Goal: Use online tool/utility: Utilize a website feature to perform a specific function

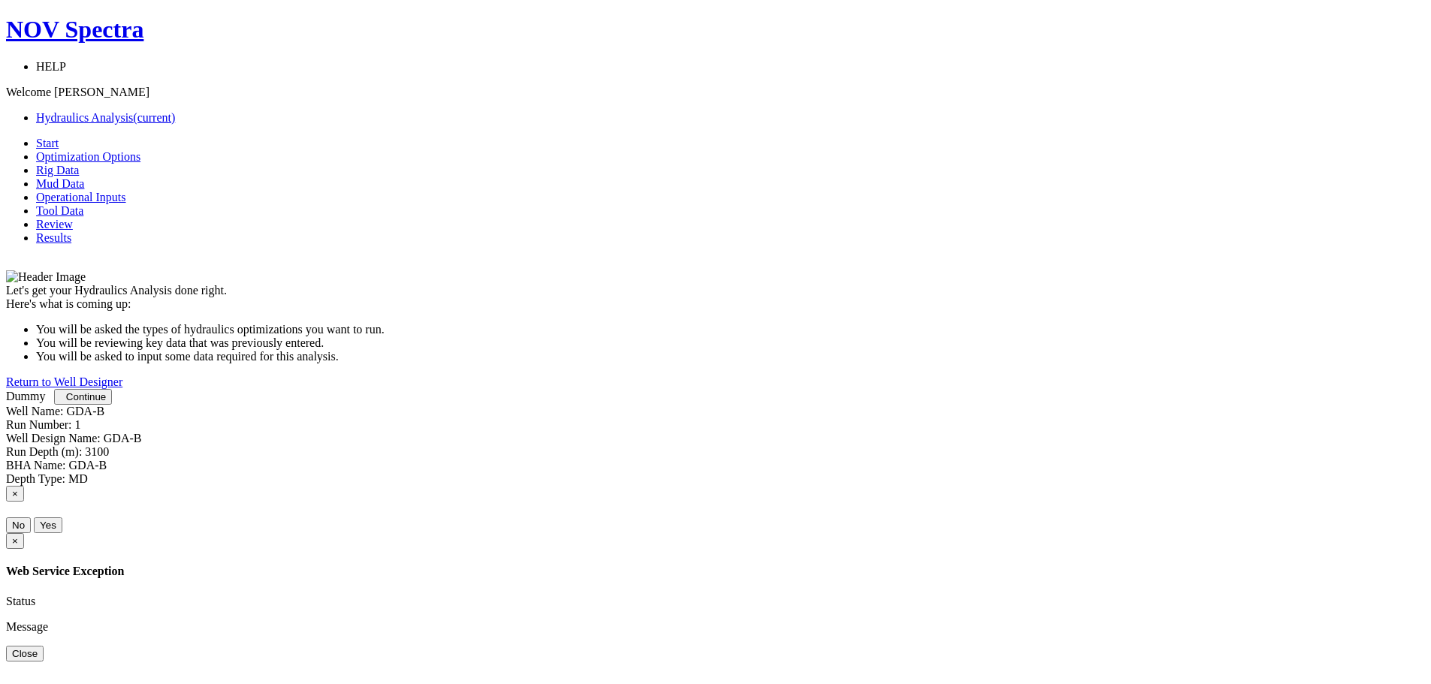
scroll to position [14, 0]
click at [106, 403] on span "Continue" at bounding box center [86, 396] width 40 height 11
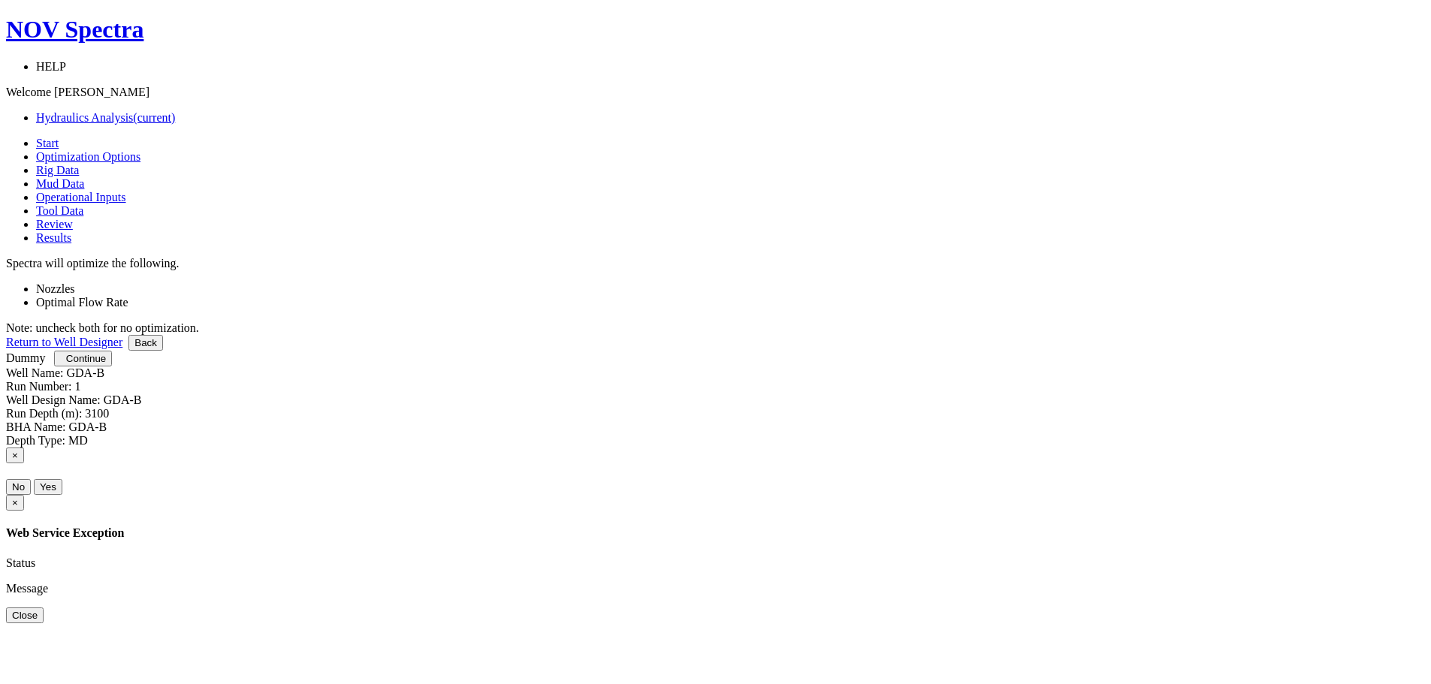
click at [36, 296] on link at bounding box center [36, 302] width 0 height 13
click at [36, 282] on link at bounding box center [36, 288] width 0 height 13
click at [106, 364] on span "Continue" at bounding box center [86, 358] width 40 height 11
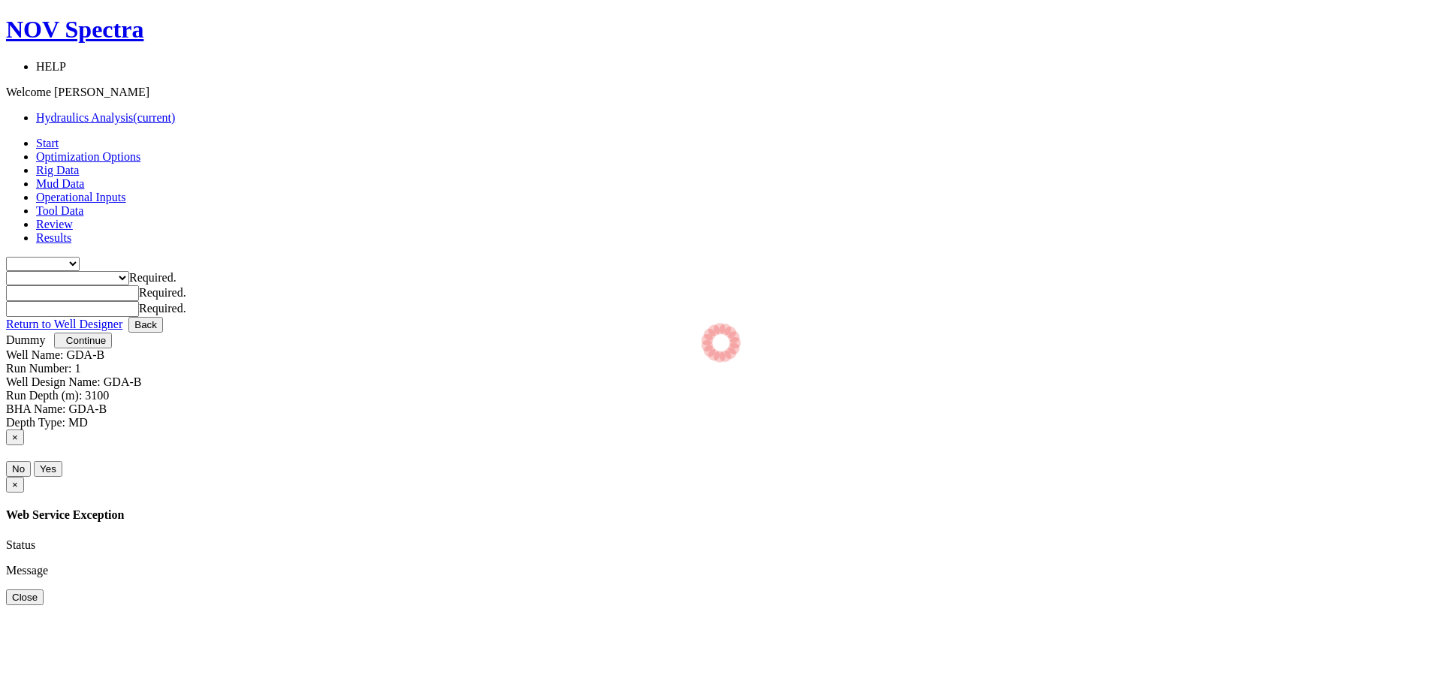
type input "0"
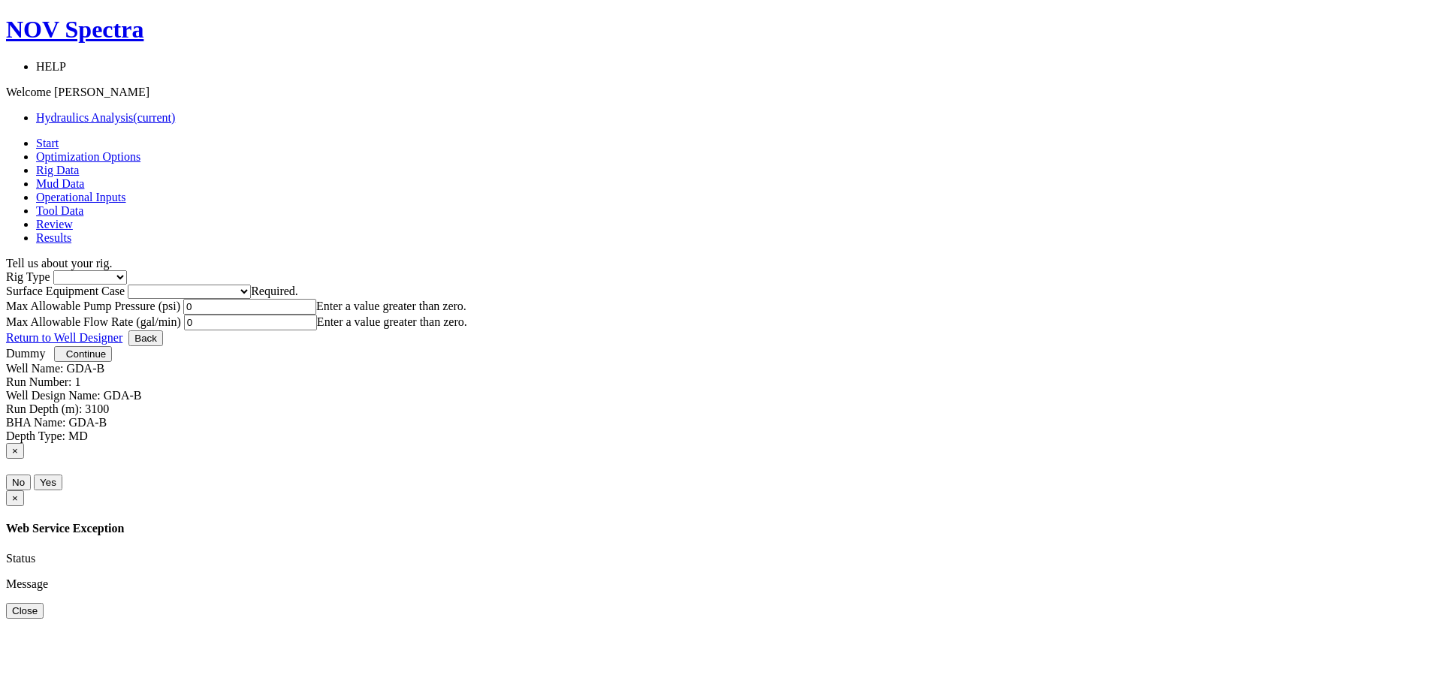
click at [127, 270] on select "Inland Water Land Offshore" at bounding box center [90, 277] width 74 height 14
select select "2"
click at [127, 270] on select "Inland Water Land Offshore" at bounding box center [90, 277] width 74 height 14
click at [251, 285] on select "Please select Smaller Rigs Smaller to Medium Rigs Medium to Larger Rigs Larger …" at bounding box center [189, 292] width 123 height 14
select select "2"
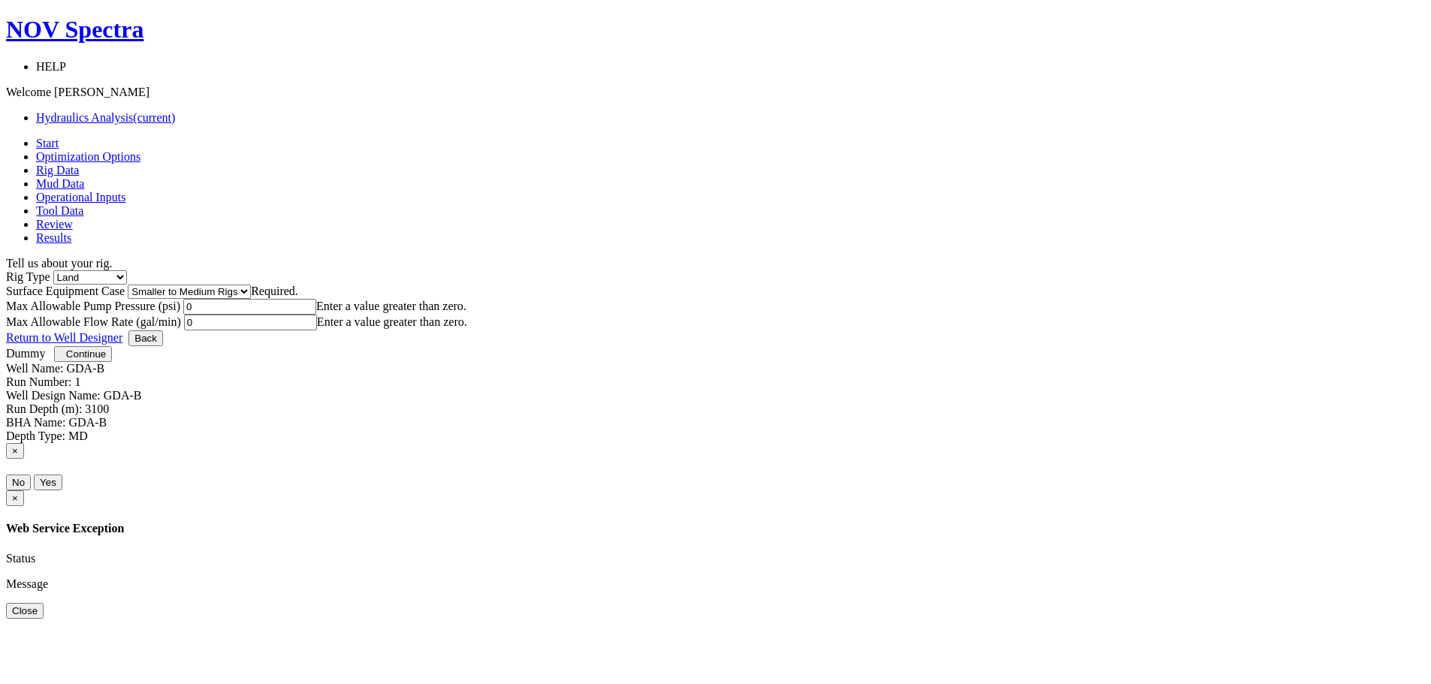
click at [251, 285] on select "Please select Smaller Rigs Smaller to Medium Rigs Medium to Larger Rigs Larger …" at bounding box center [189, 292] width 123 height 14
click at [316, 315] on input "0" at bounding box center [249, 307] width 133 height 16
type input "3000"
click at [317, 321] on input "0" at bounding box center [250, 323] width 133 height 16
type input "700"
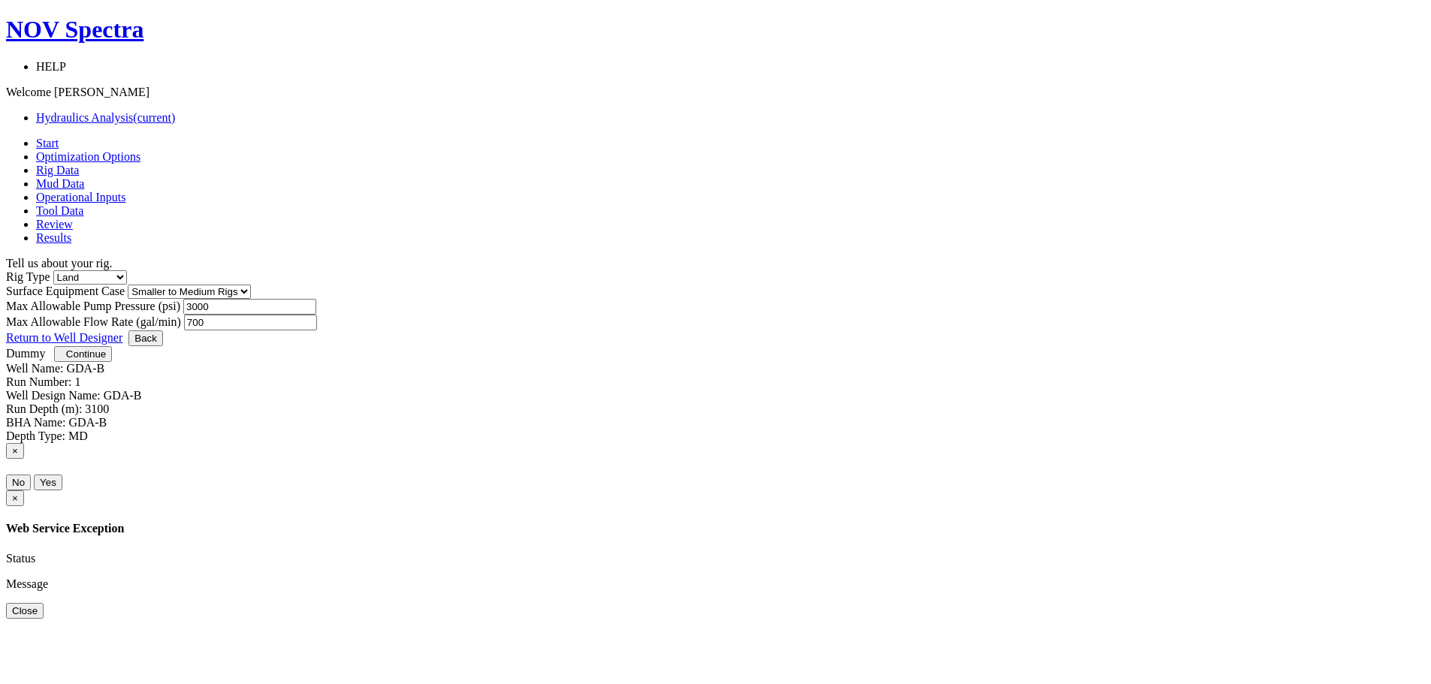
click at [106, 360] on span "Continue" at bounding box center [86, 353] width 40 height 11
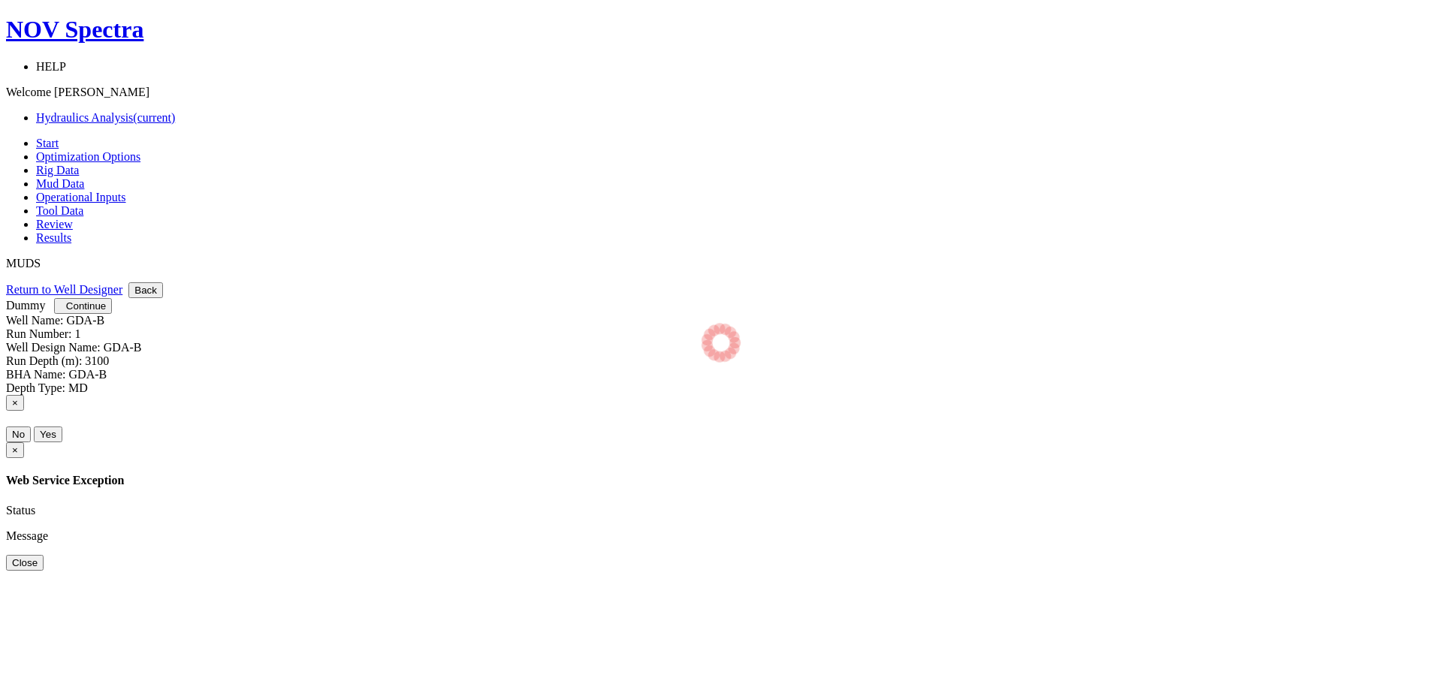
select select "14"
select select "4"
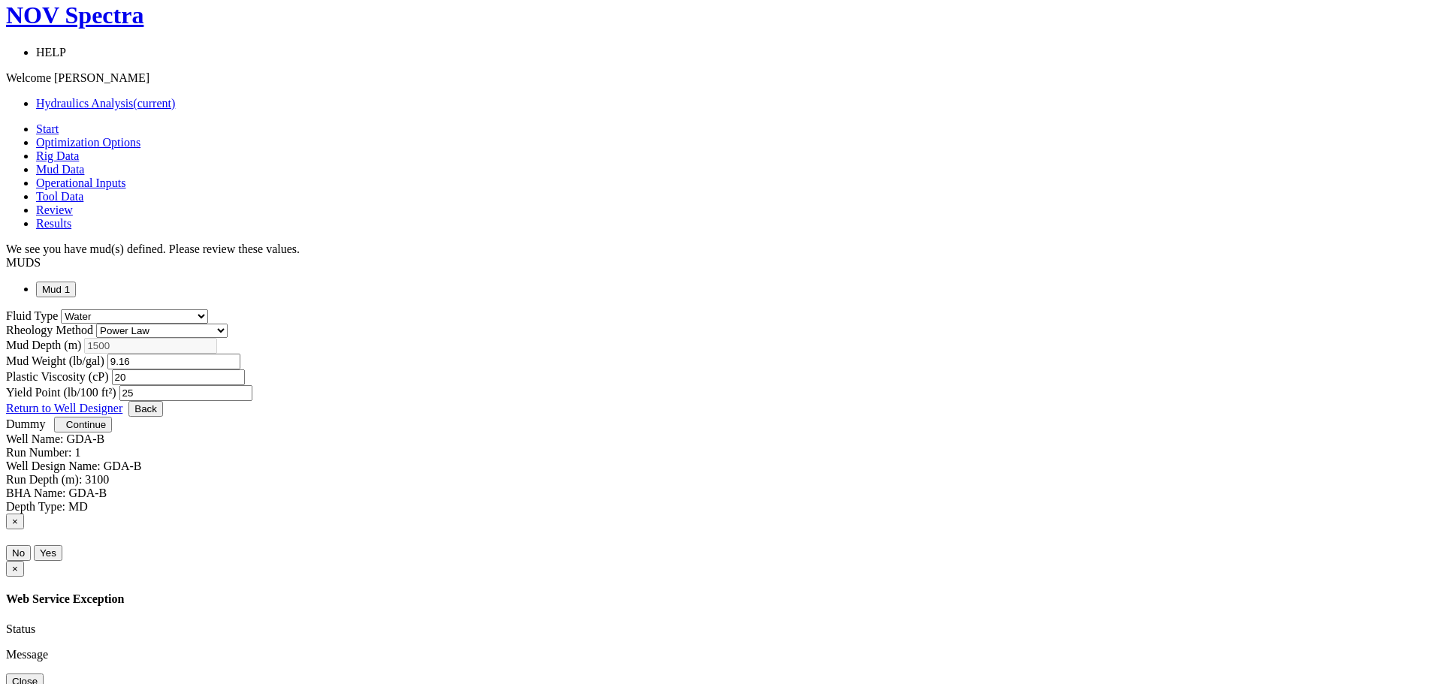
click at [106, 430] on span "Continue" at bounding box center [86, 424] width 40 height 11
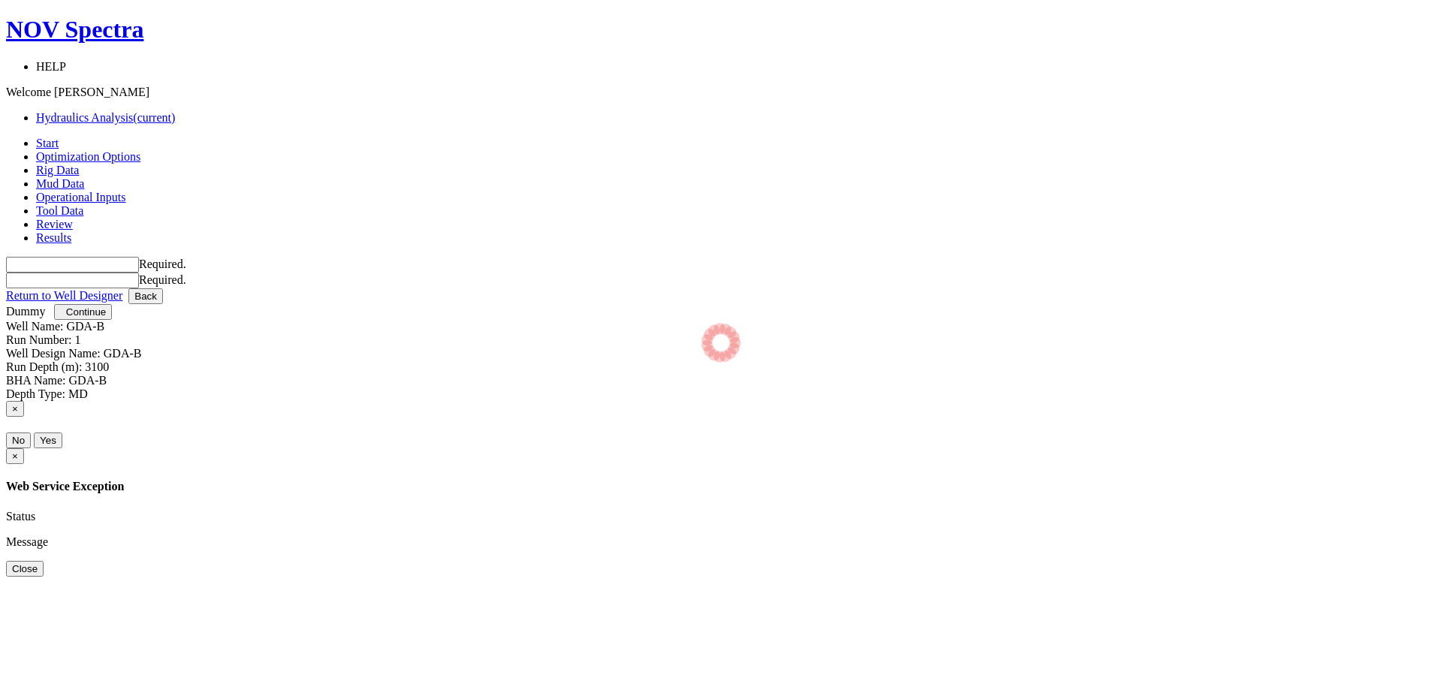
type input "0"
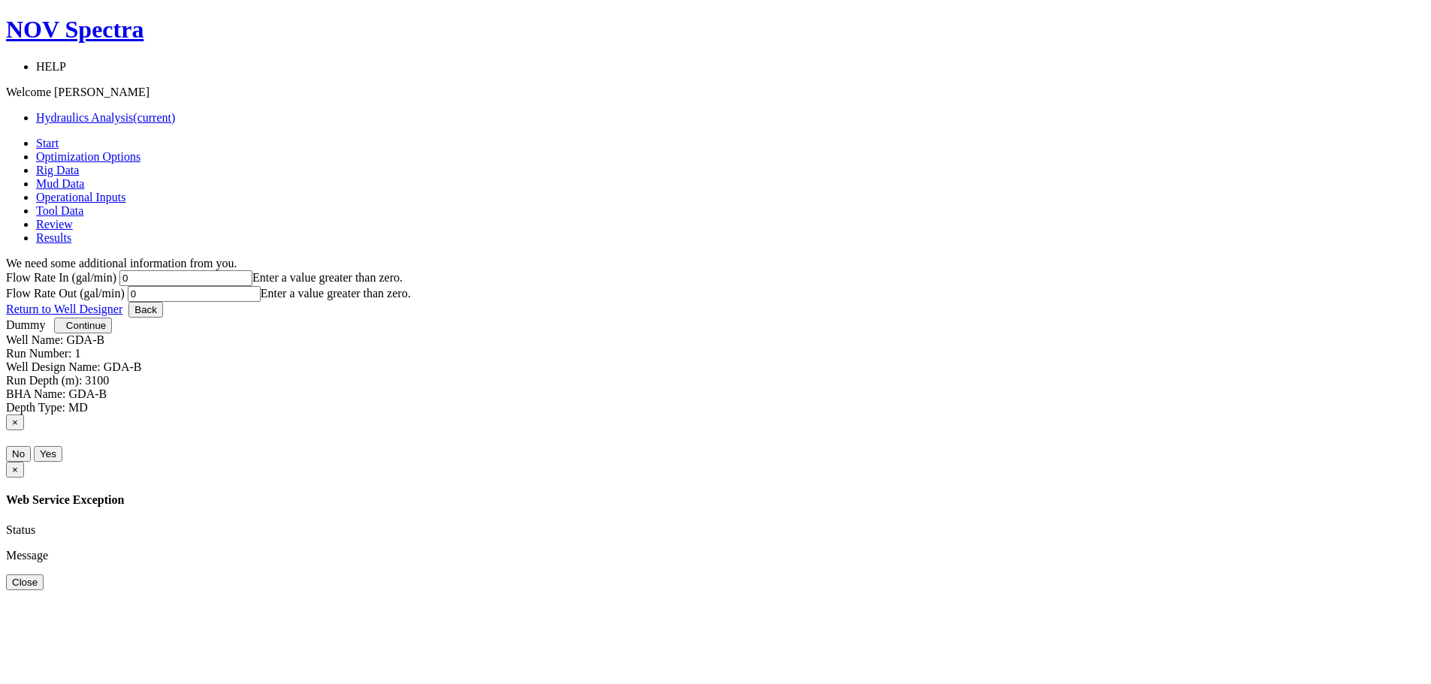
click at [252, 270] on input "0" at bounding box center [185, 278] width 133 height 16
type input "300"
click at [261, 286] on input "0" at bounding box center [194, 294] width 133 height 16
type input "7"
type input "300"
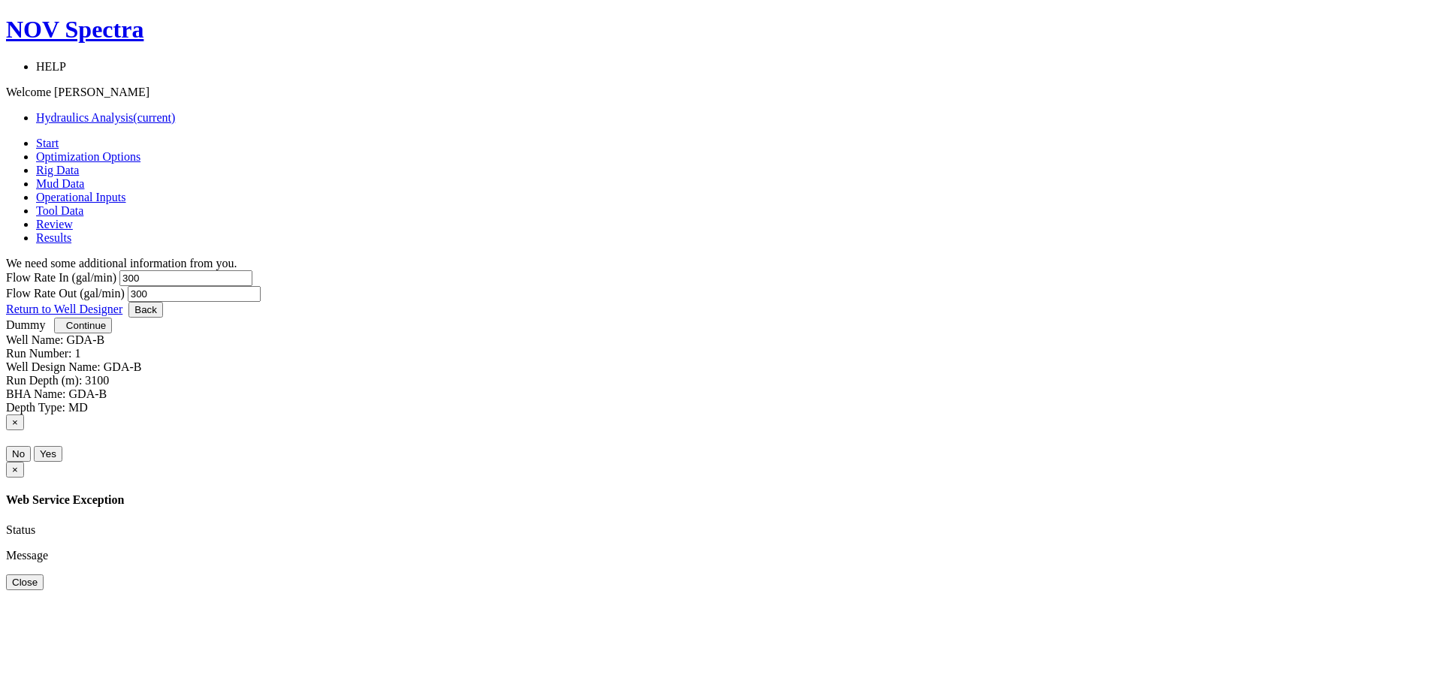
click at [252, 270] on input "300" at bounding box center [185, 278] width 133 height 16
type input "3"
type input "700"
click at [106, 331] on span "Continue" at bounding box center [86, 325] width 40 height 11
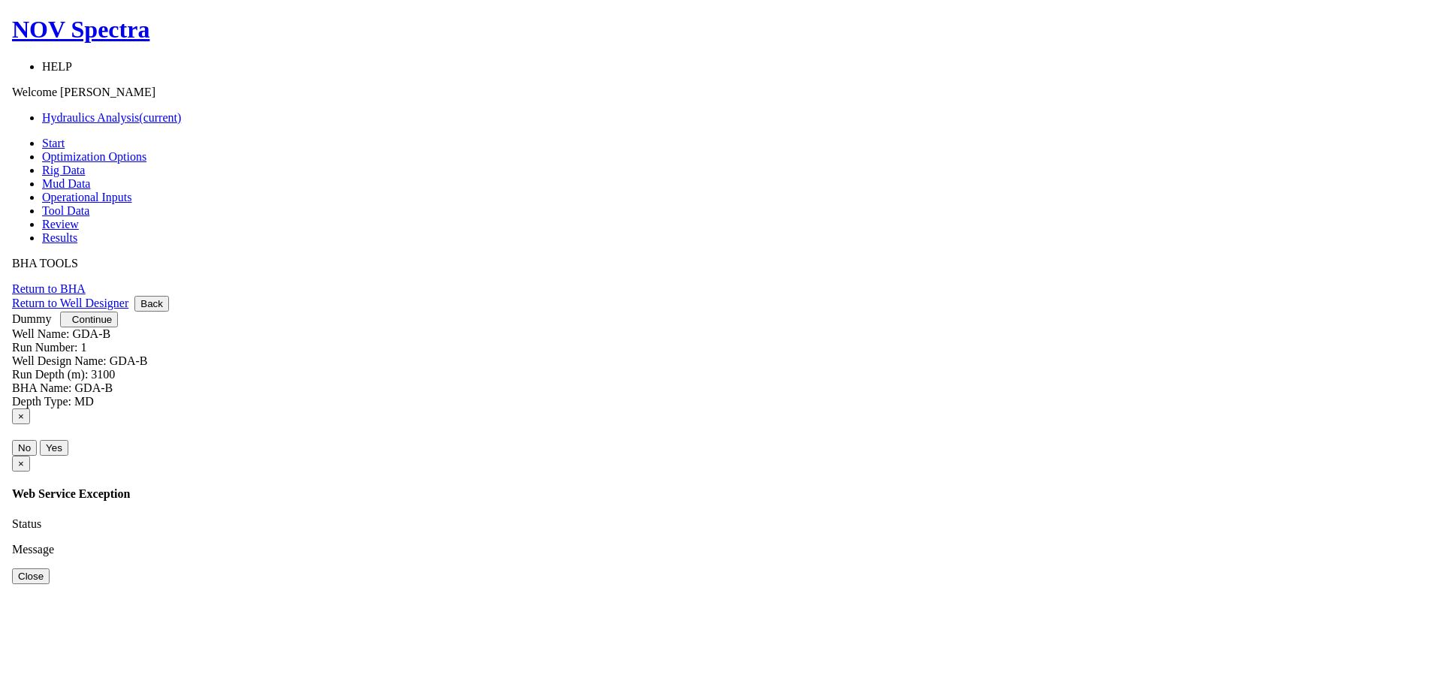
scroll to position [9, 0]
select select "7"
select select "3"
select select "6"
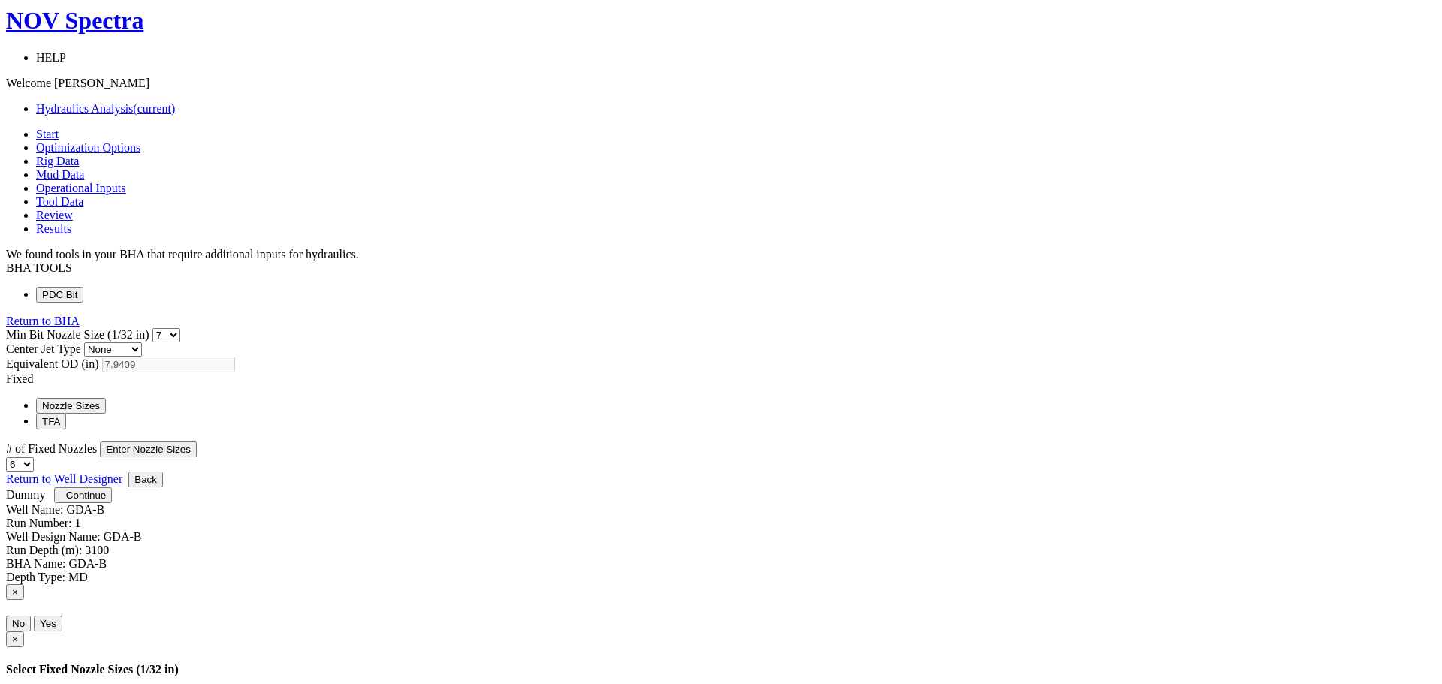
scroll to position [14, 0]
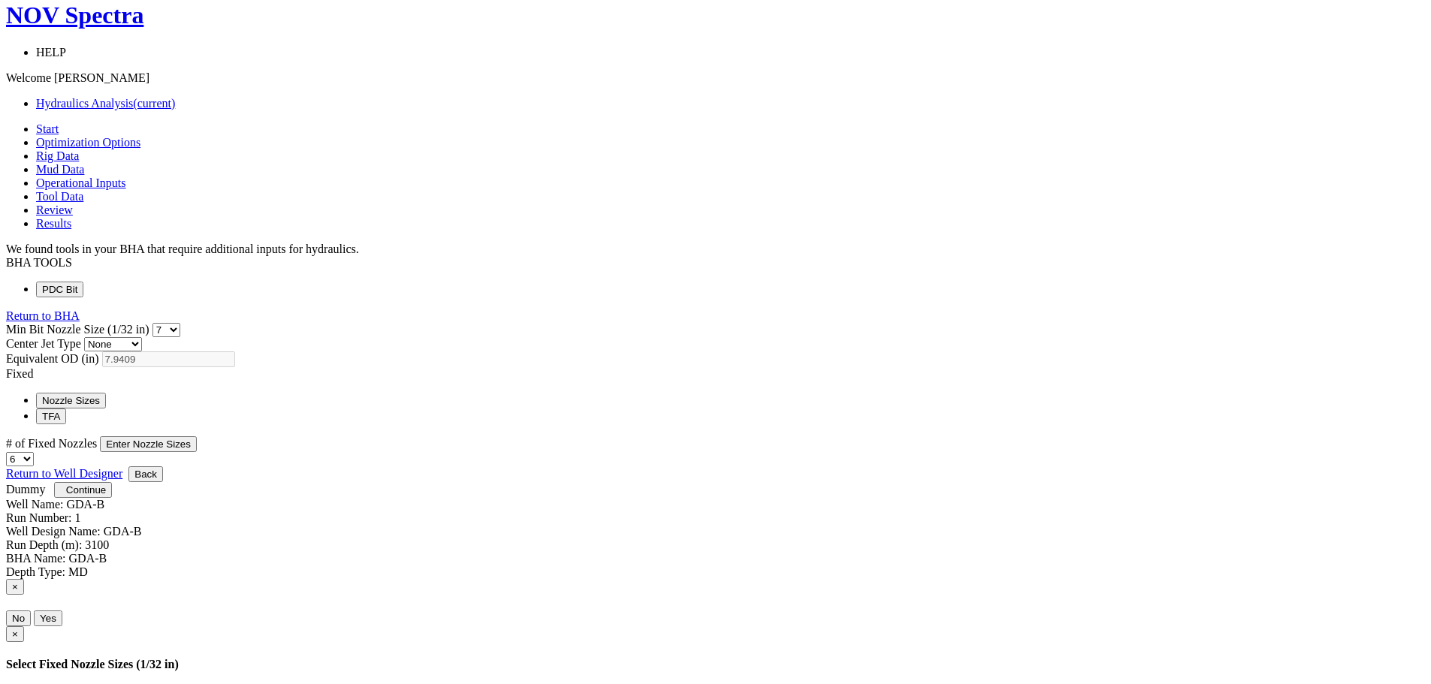
click at [180, 323] on select "0 1 2 3 4 5 6 7 8 9 10 11 12 13 14 15 16 17 18 19 20 21 22 23 24 25 26 27 28 29…" at bounding box center [166, 330] width 28 height 14
select select "6"
click at [180, 323] on select "0 1 2 3 4 5 6 7 8 9 10 11 12 13 14 15 16 17 18 19 20 21 22 23 24 25 26 27 28 29…" at bounding box center [166, 330] width 28 height 14
click at [106, 393] on button "Nozzle Sizes" at bounding box center [71, 401] width 70 height 16
click at [197, 436] on button "Enter Nozzle Sizes" at bounding box center [148, 444] width 97 height 16
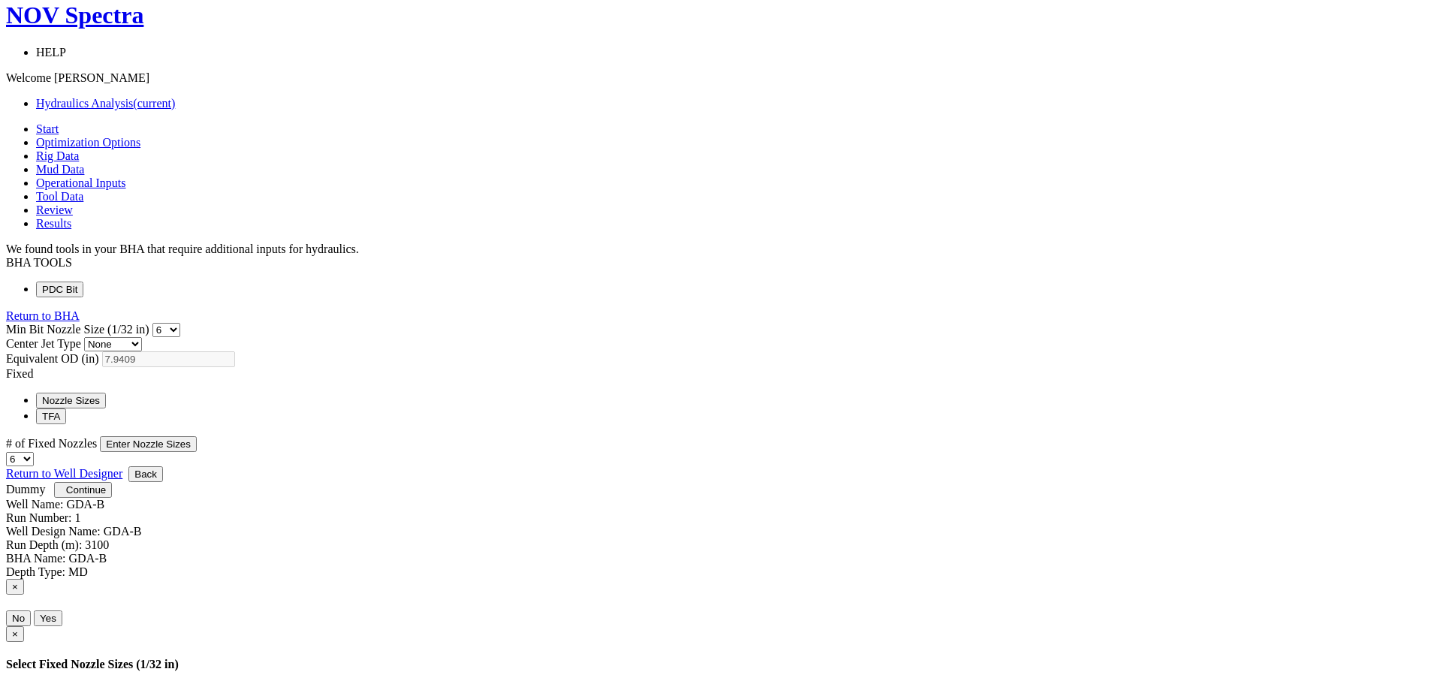
scroll to position [0, 0]
click at [134, 683] on select "0 1 2 3 4 5 6 7 8 9 10 11 12 13 14 15 16 17 18 19 20 21 22 23 24 25 26 27 28 29…" at bounding box center [120, 695] width 28 height 14
select select "13"
click at [134, 683] on select "0 1 2 3 4 5 6 7 8 9 10 11 12 13 14 15 16 17 18 19 20 21 22 23 24 25 26 27 28 29…" at bounding box center [120, 695] width 28 height 14
select select "13"
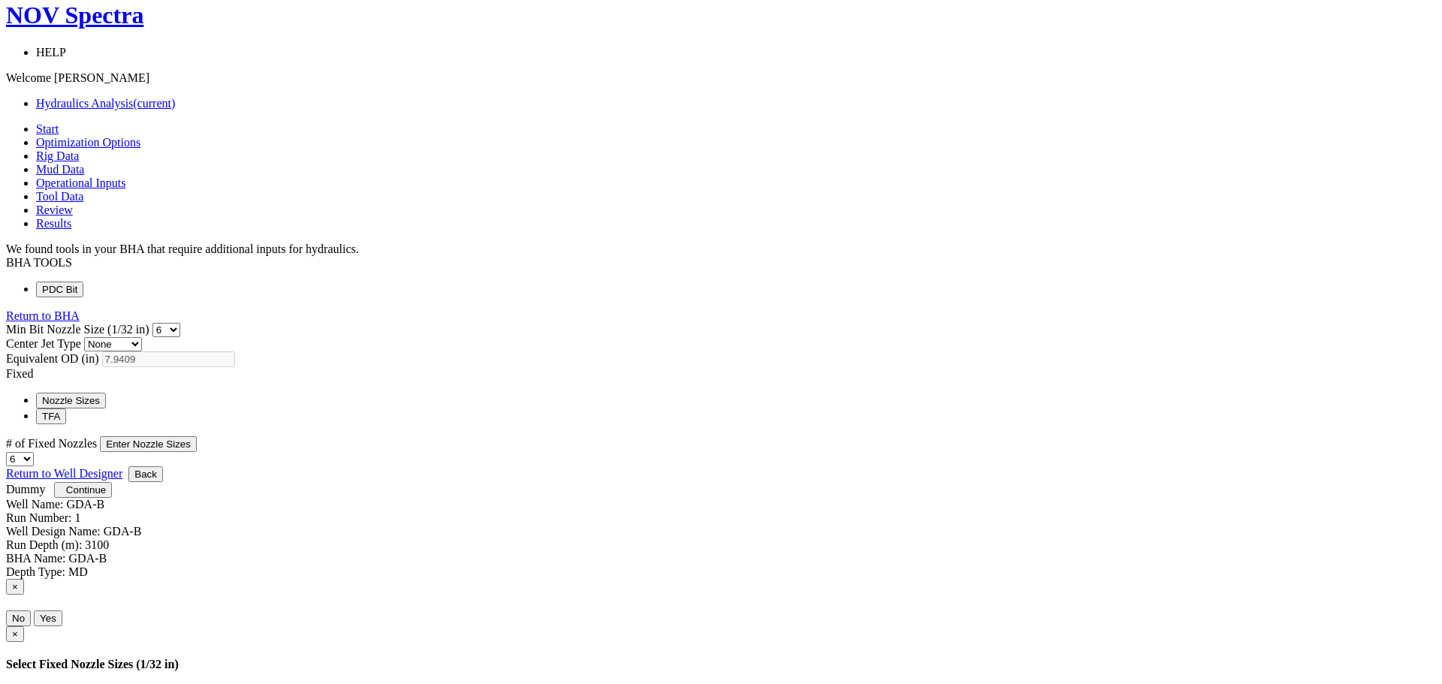
select select "13"
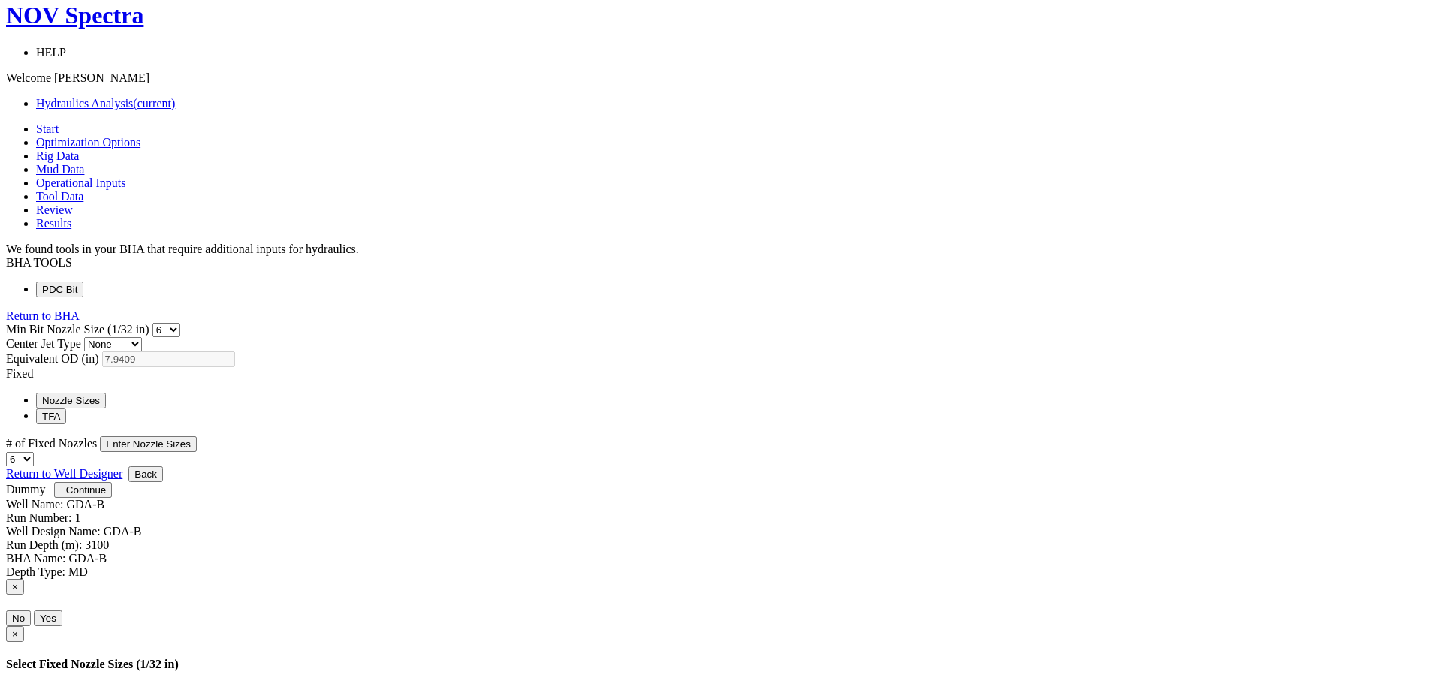
select select "13"
drag, startPoint x: 698, startPoint y: 487, endPoint x: 734, endPoint y: 339, distance: 152.1
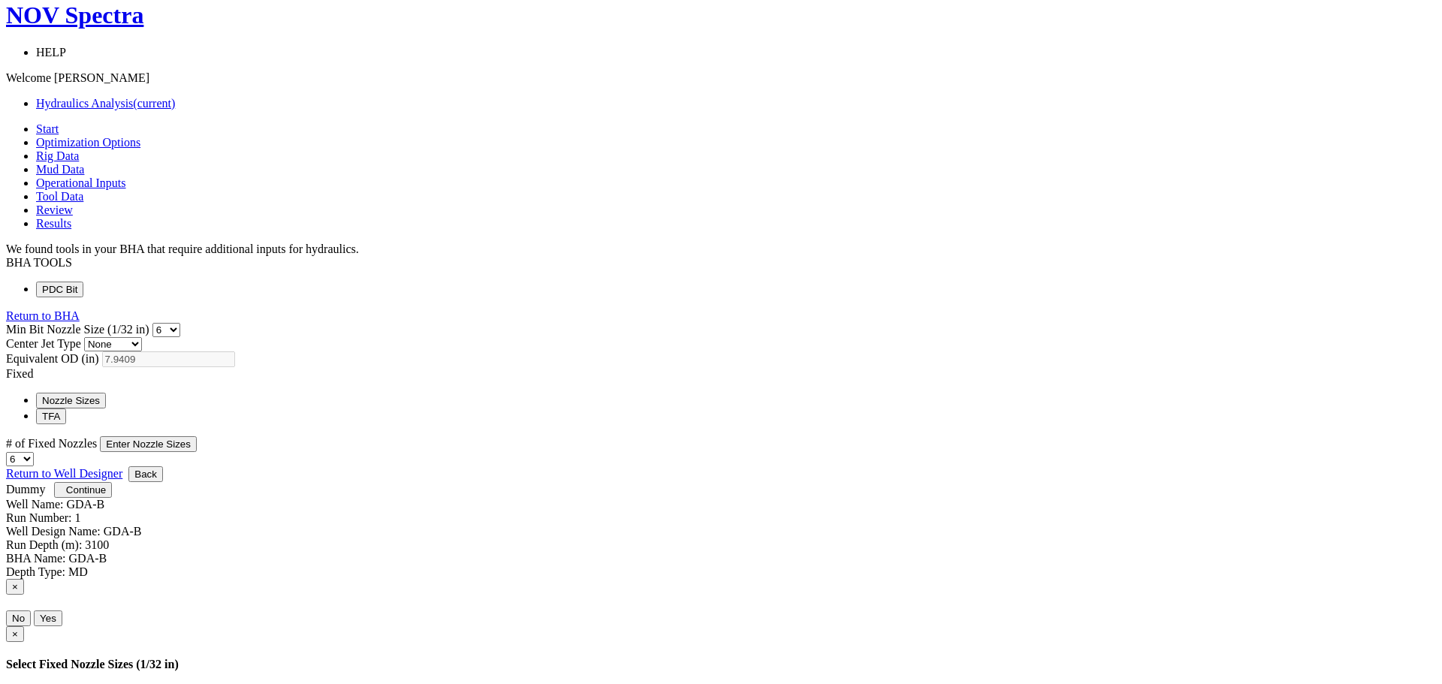
click at [106, 496] on span "Continue" at bounding box center [86, 489] width 40 height 11
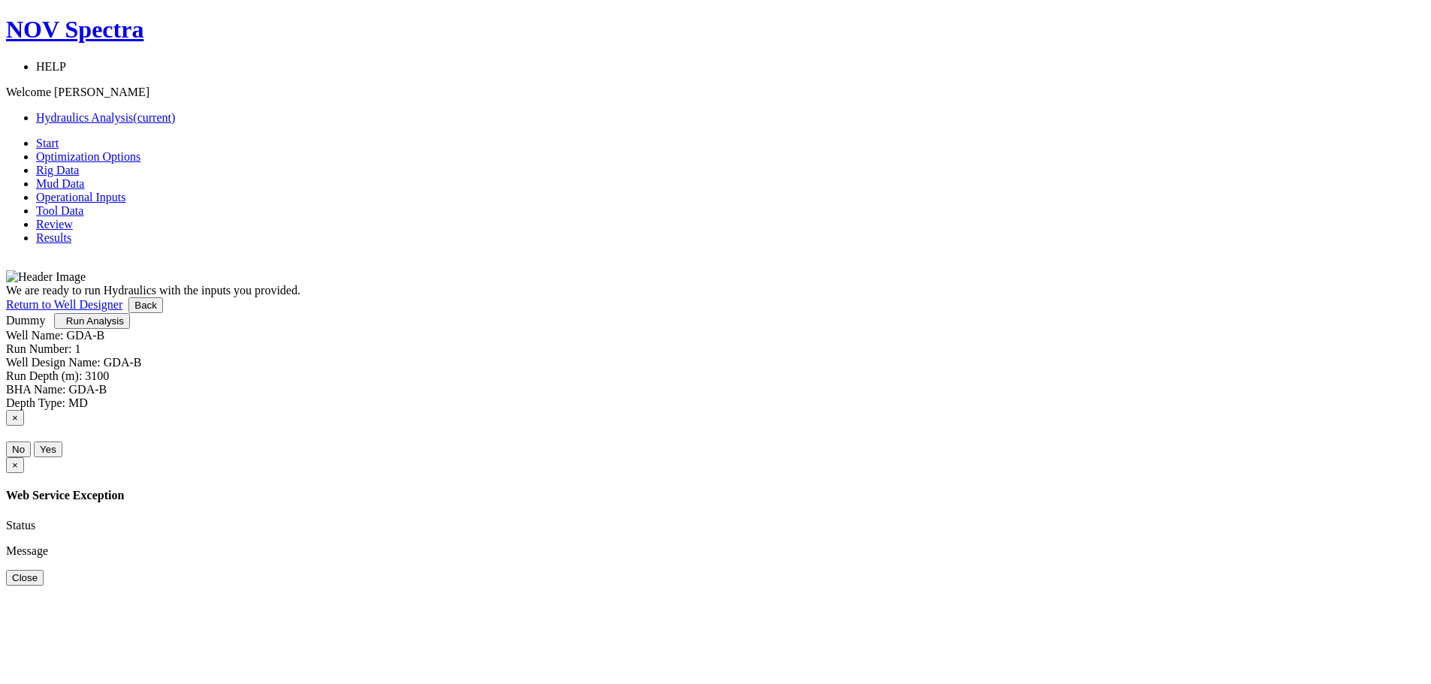
click at [124, 327] on span "Run Analysis" at bounding box center [95, 320] width 58 height 11
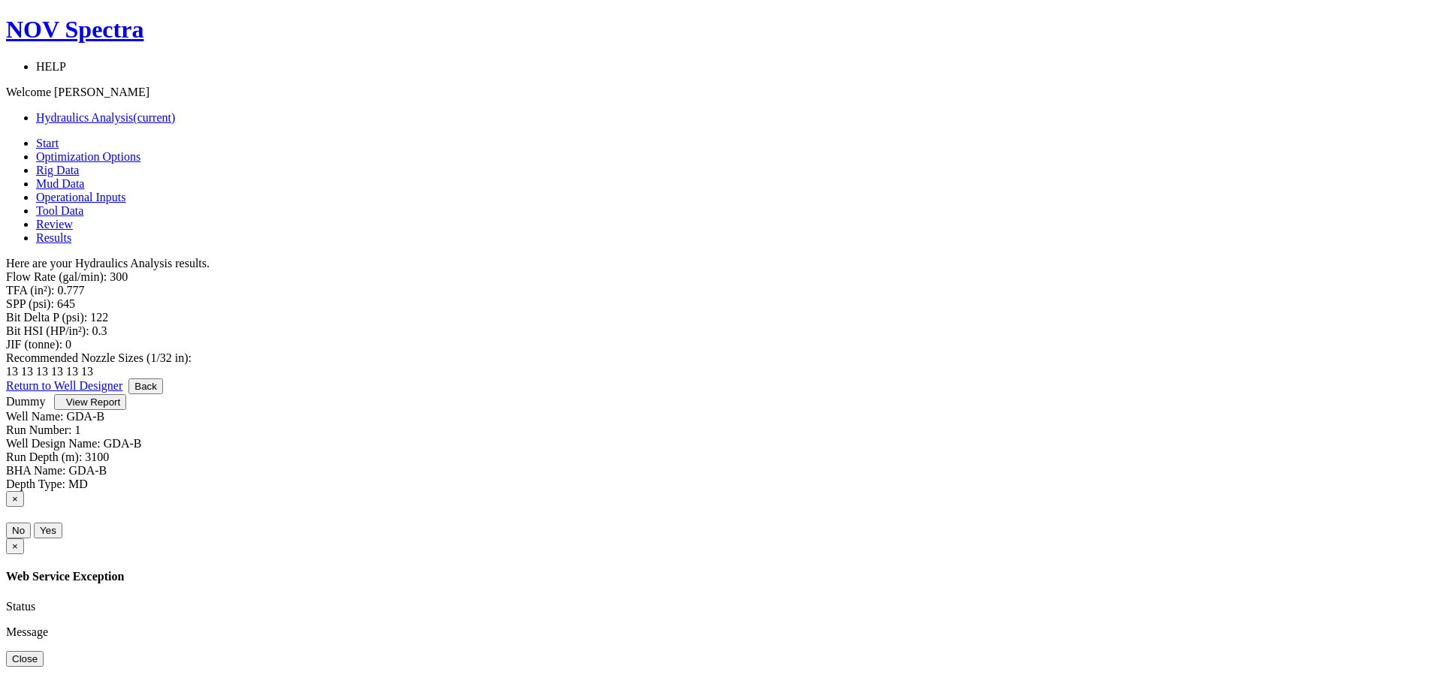
click at [163, 394] on button "Back" at bounding box center [145, 386] width 35 height 16
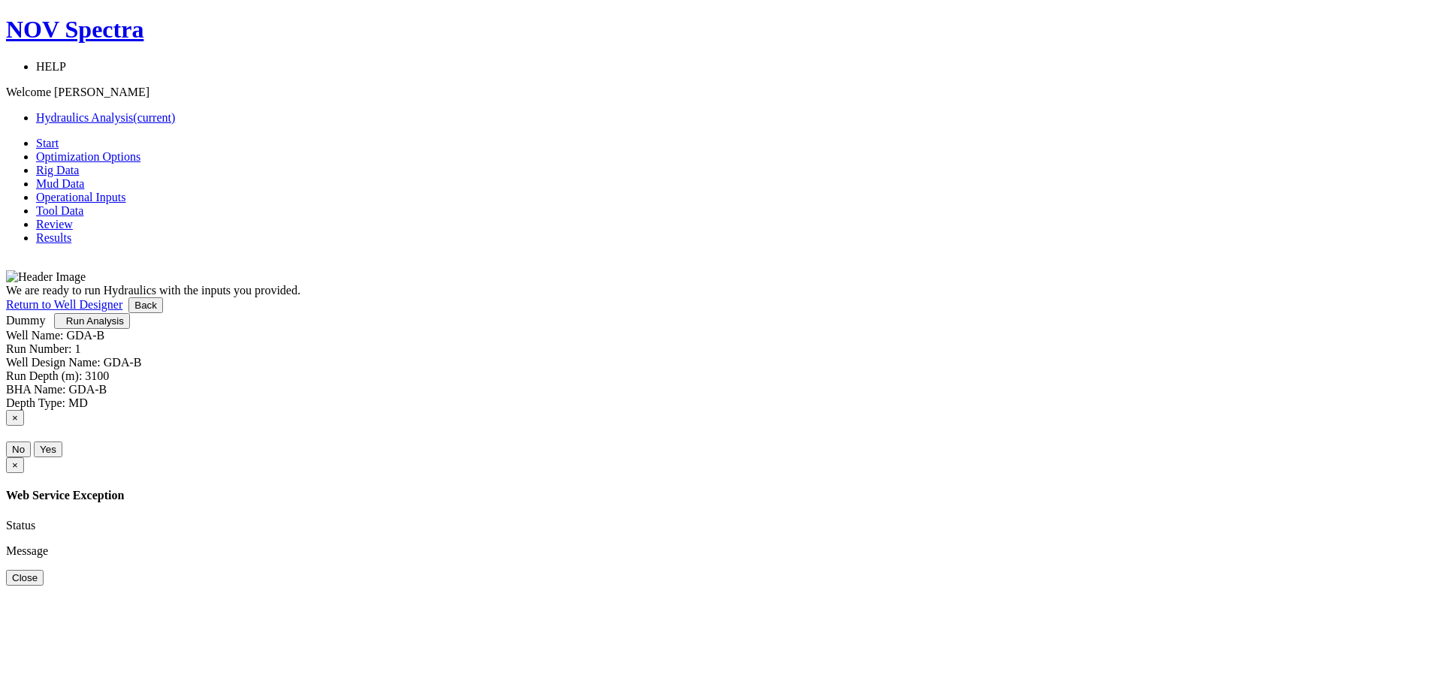
click at [126, 191] on link "Operational Inputs" at bounding box center [81, 197] width 90 height 13
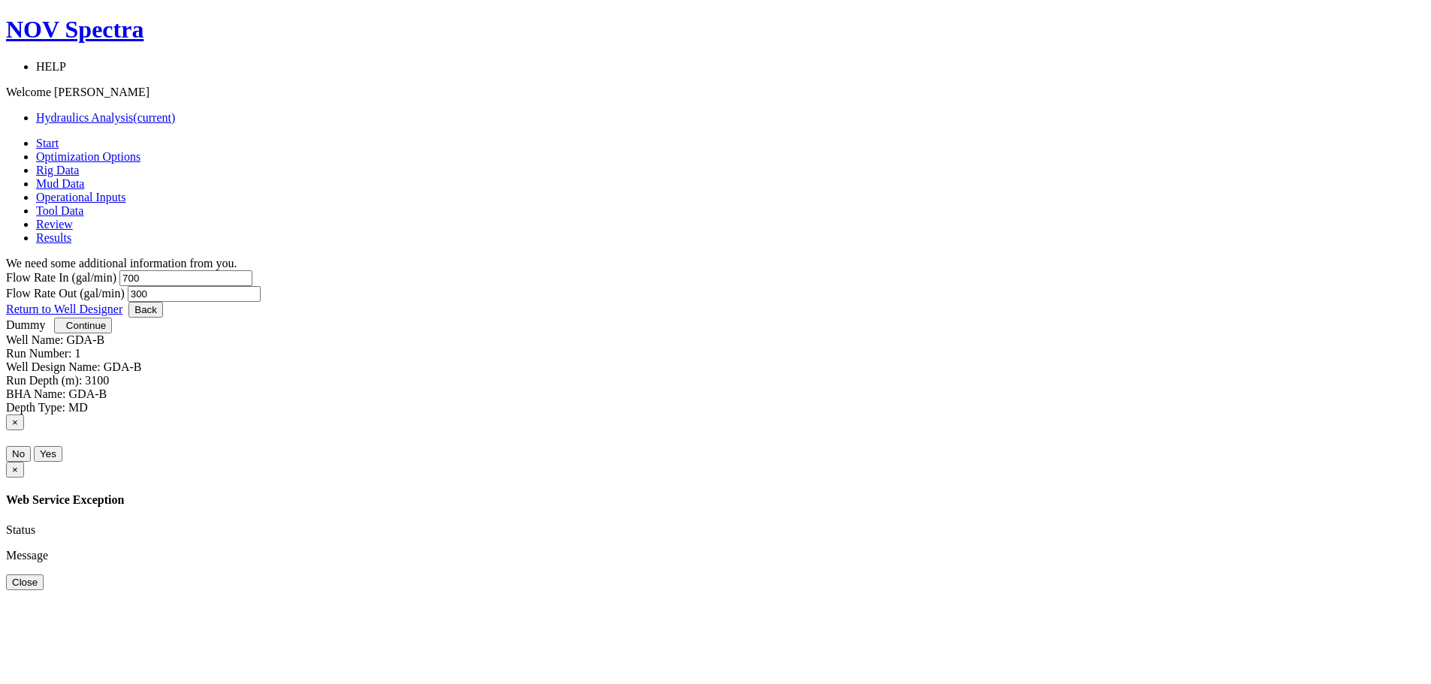
click at [252, 270] on input "700" at bounding box center [185, 278] width 133 height 16
type input "7"
type input "500"
click at [261, 286] on input "300" at bounding box center [194, 294] width 133 height 16
type input "3"
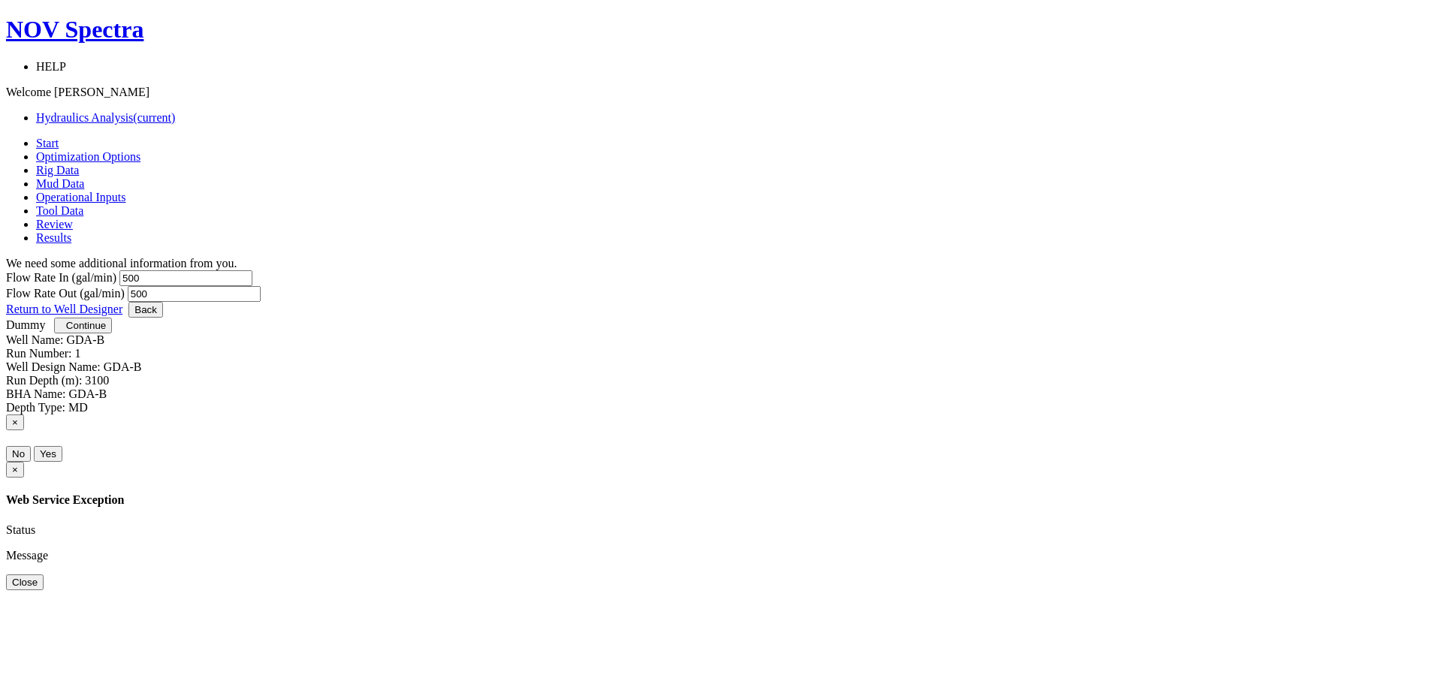
type input "500"
click at [106, 331] on span "Continue" at bounding box center [86, 325] width 40 height 11
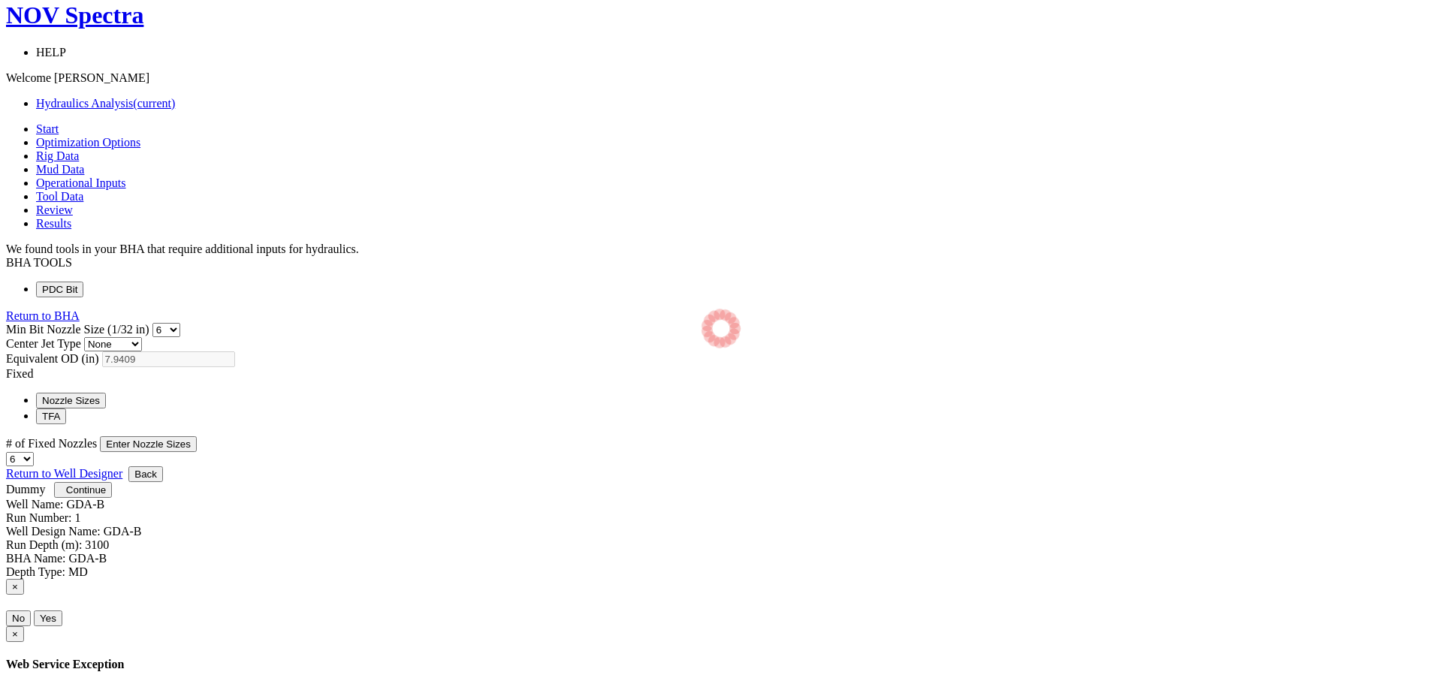
select select "6"
select select "3"
select select "6"
click at [106, 496] on span "Continue" at bounding box center [86, 489] width 40 height 11
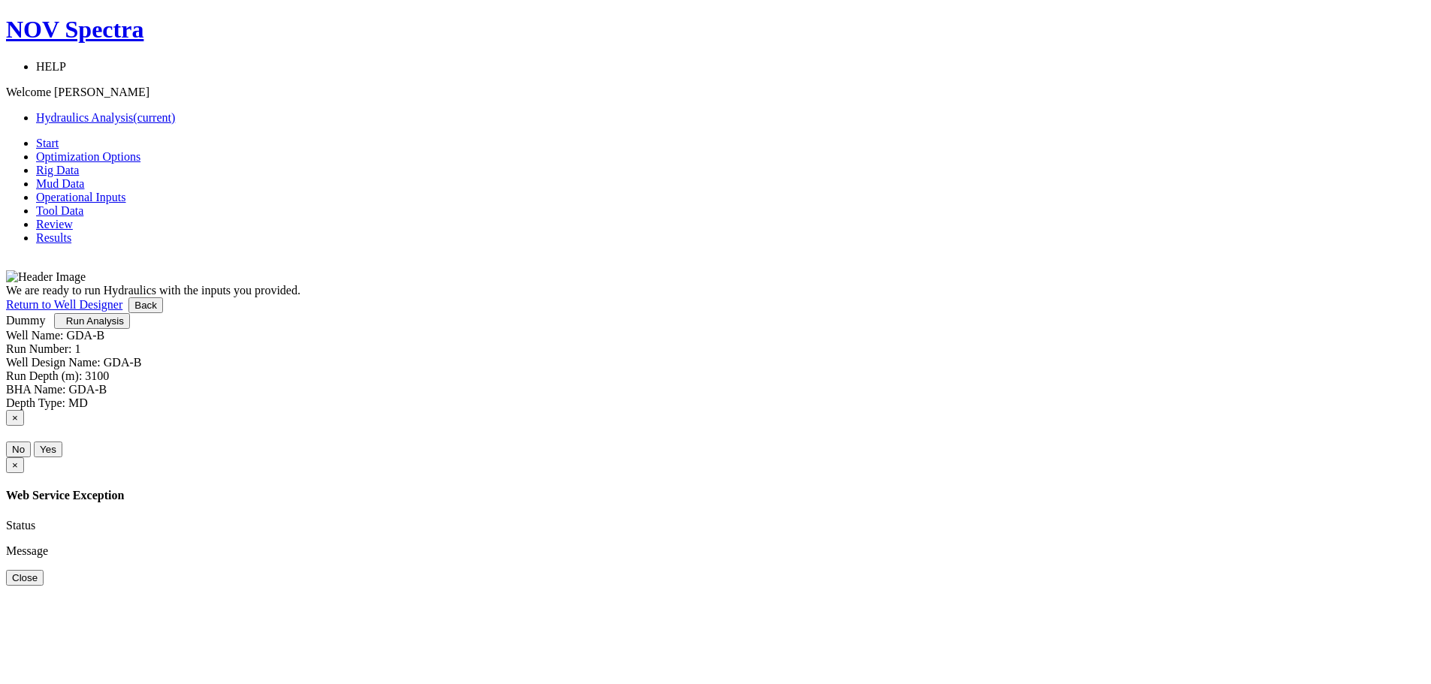
click at [124, 327] on span "Run Analysis" at bounding box center [95, 320] width 58 height 11
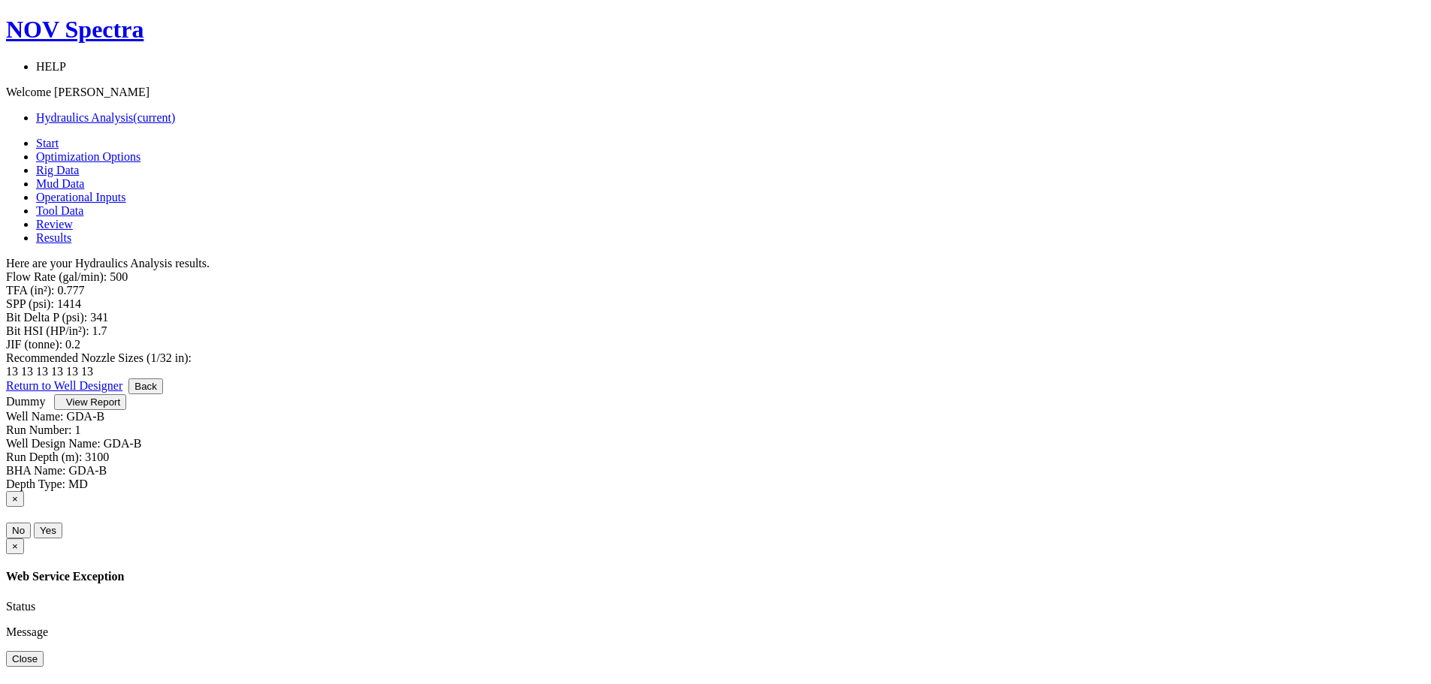
click at [120, 408] on span "View Report" at bounding box center [93, 402] width 54 height 11
click at [126, 191] on span "Operational Inputs" at bounding box center [81, 197] width 90 height 13
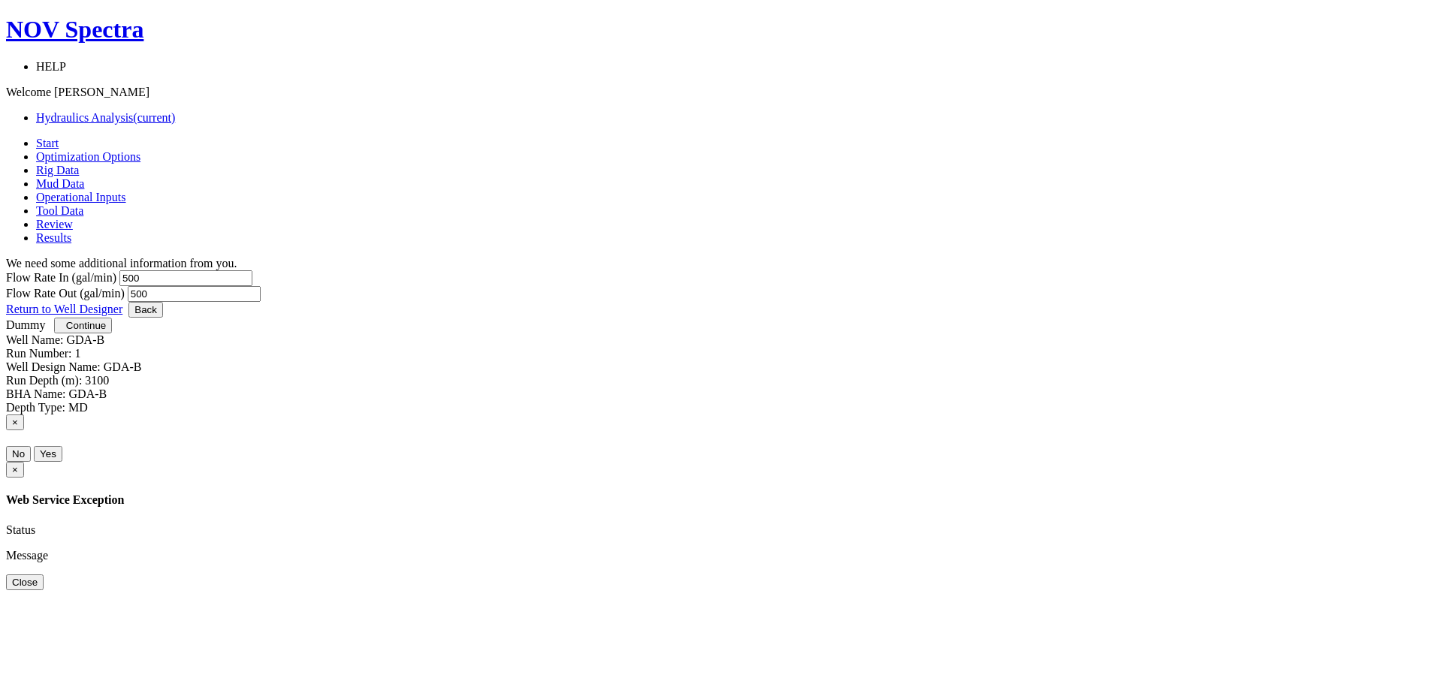
click at [252, 270] on input "500" at bounding box center [185, 278] width 133 height 16
type input "5"
type input "700"
click at [261, 286] on input "500" at bounding box center [194, 294] width 133 height 16
type input "5"
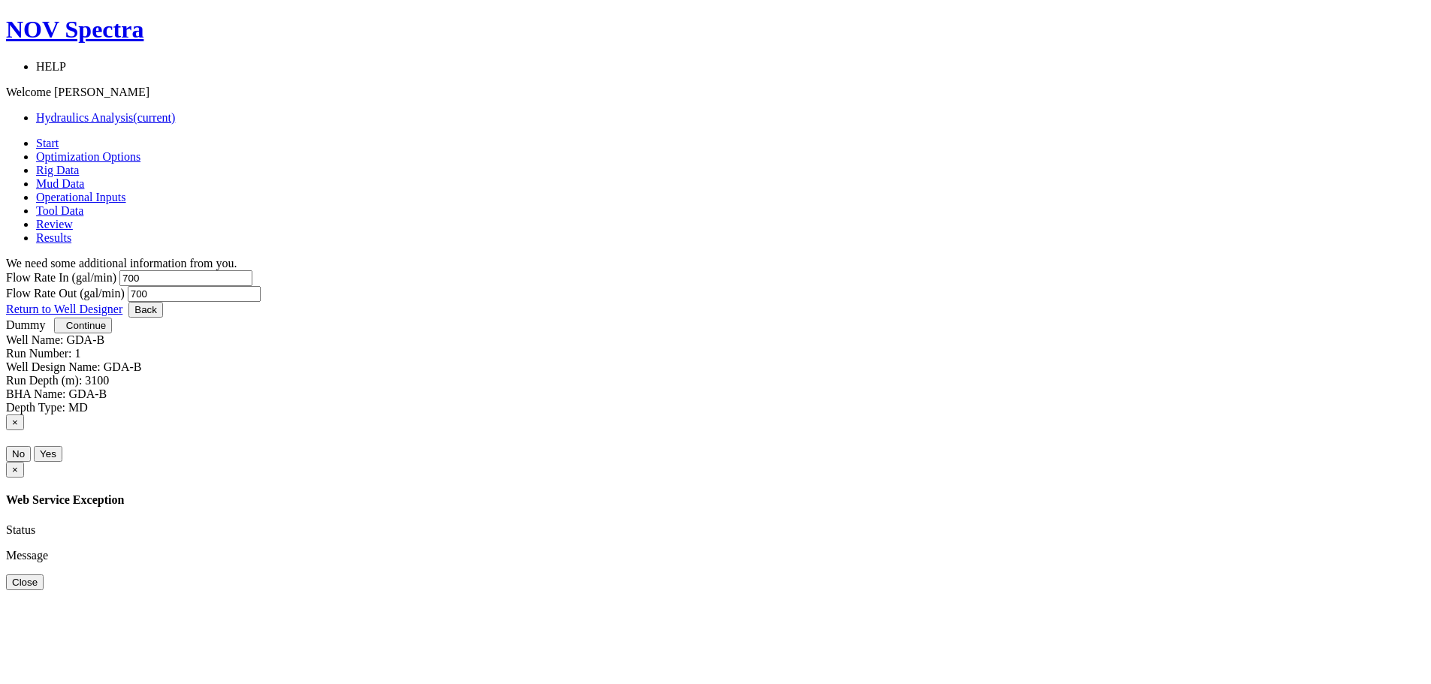
type input "700"
click at [106, 331] on span "Continue" at bounding box center [86, 325] width 40 height 11
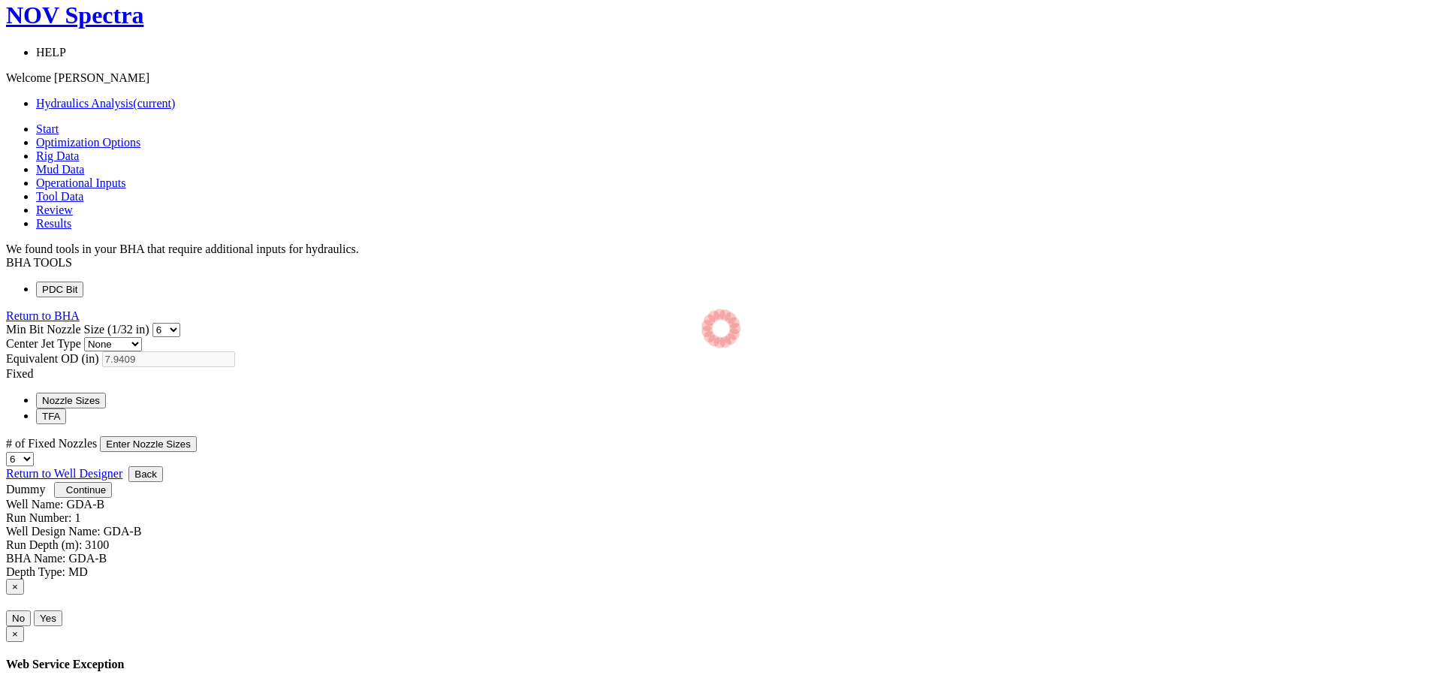
select select "6"
select select "3"
select select "6"
click at [106, 496] on span "Continue" at bounding box center [86, 489] width 40 height 11
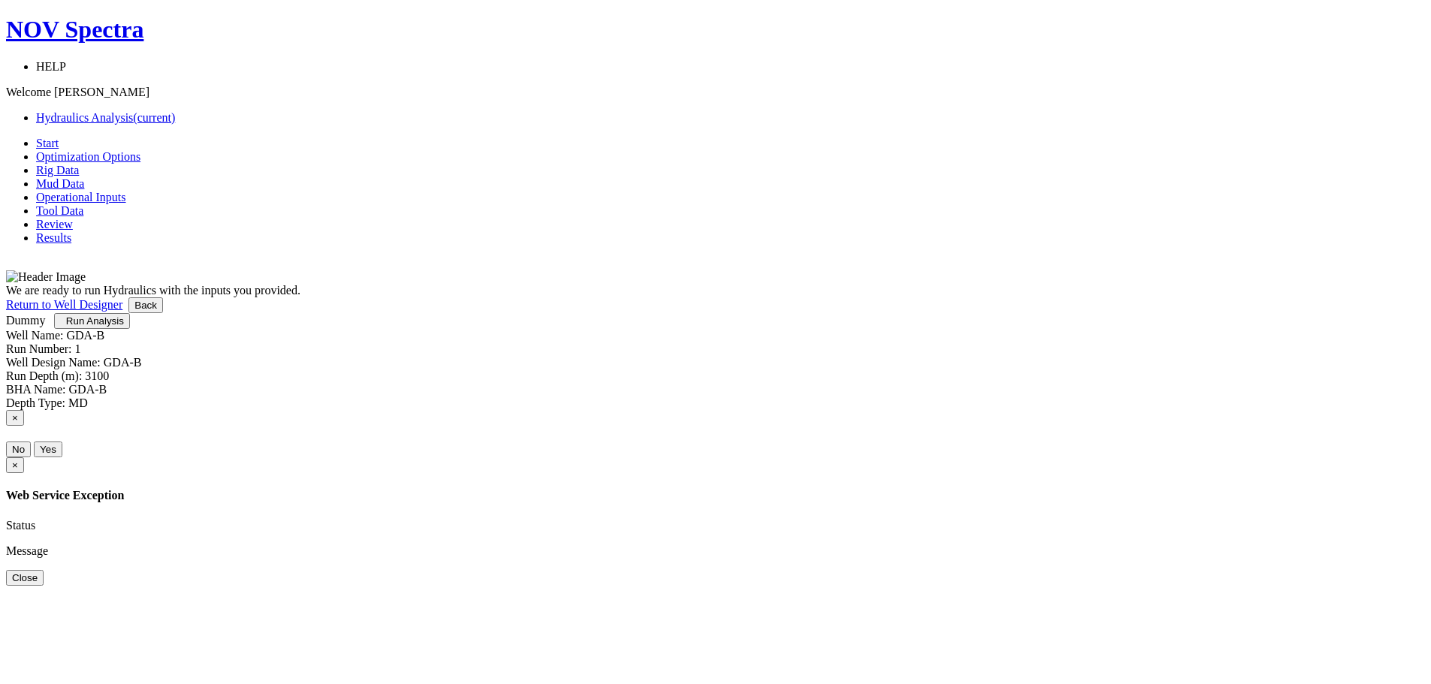
click at [124, 327] on span "Run Analysis" at bounding box center [95, 320] width 58 height 11
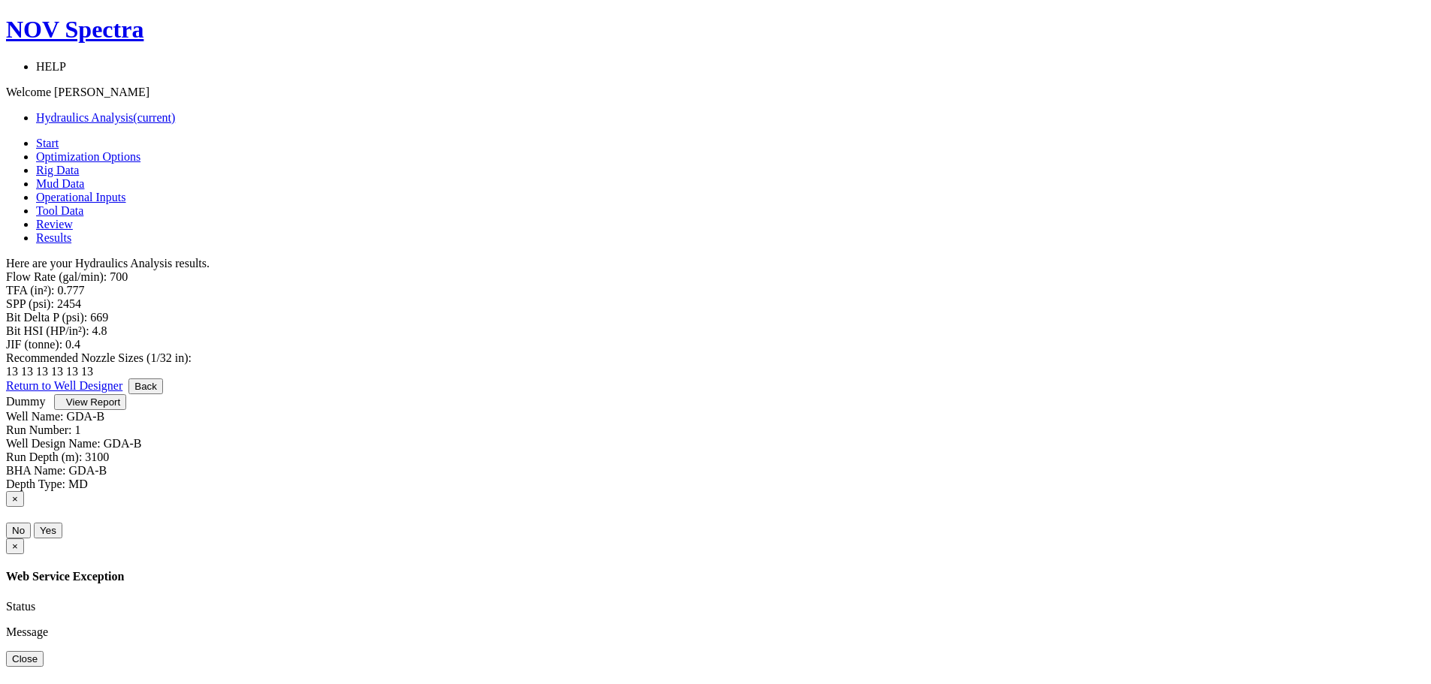
click at [126, 410] on button "View Report" at bounding box center [90, 402] width 72 height 16
click at [140, 150] on span "Optimization Options" at bounding box center [88, 156] width 104 height 13
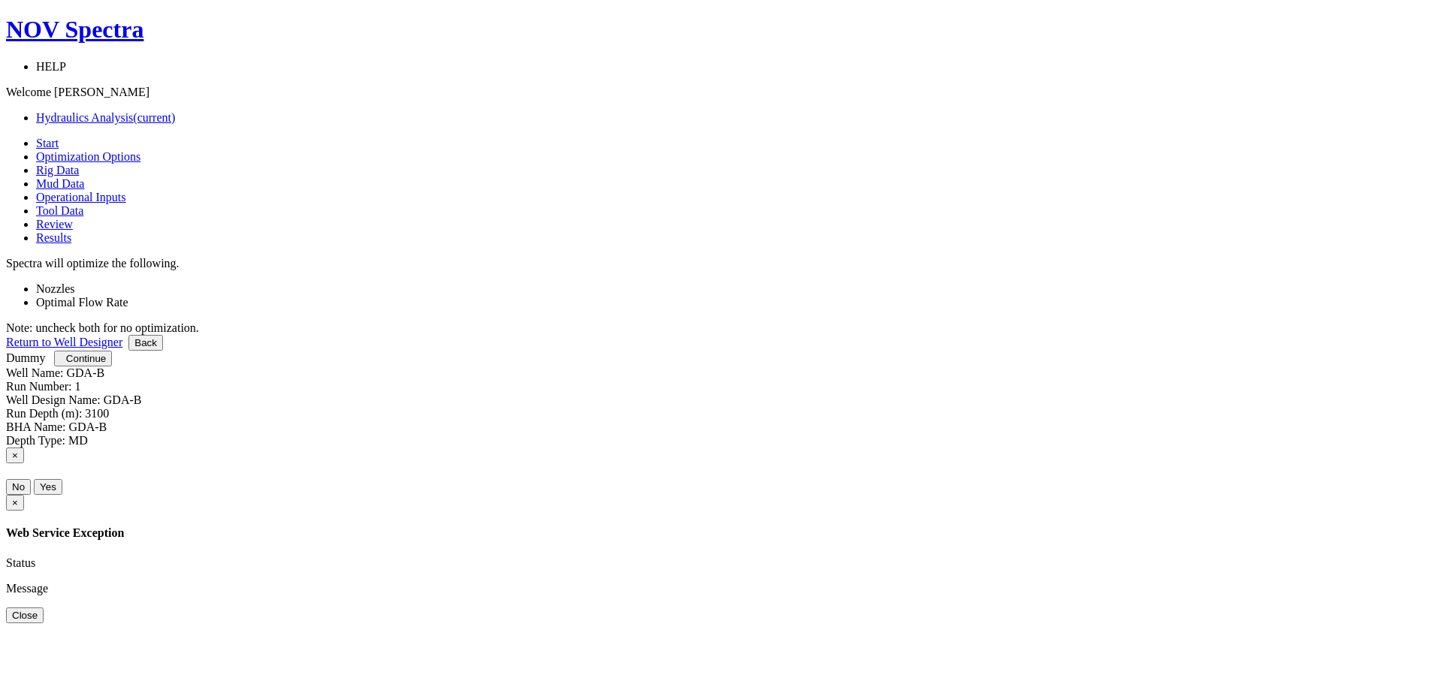
click at [79, 164] on span "Rig Data" at bounding box center [57, 170] width 43 height 13
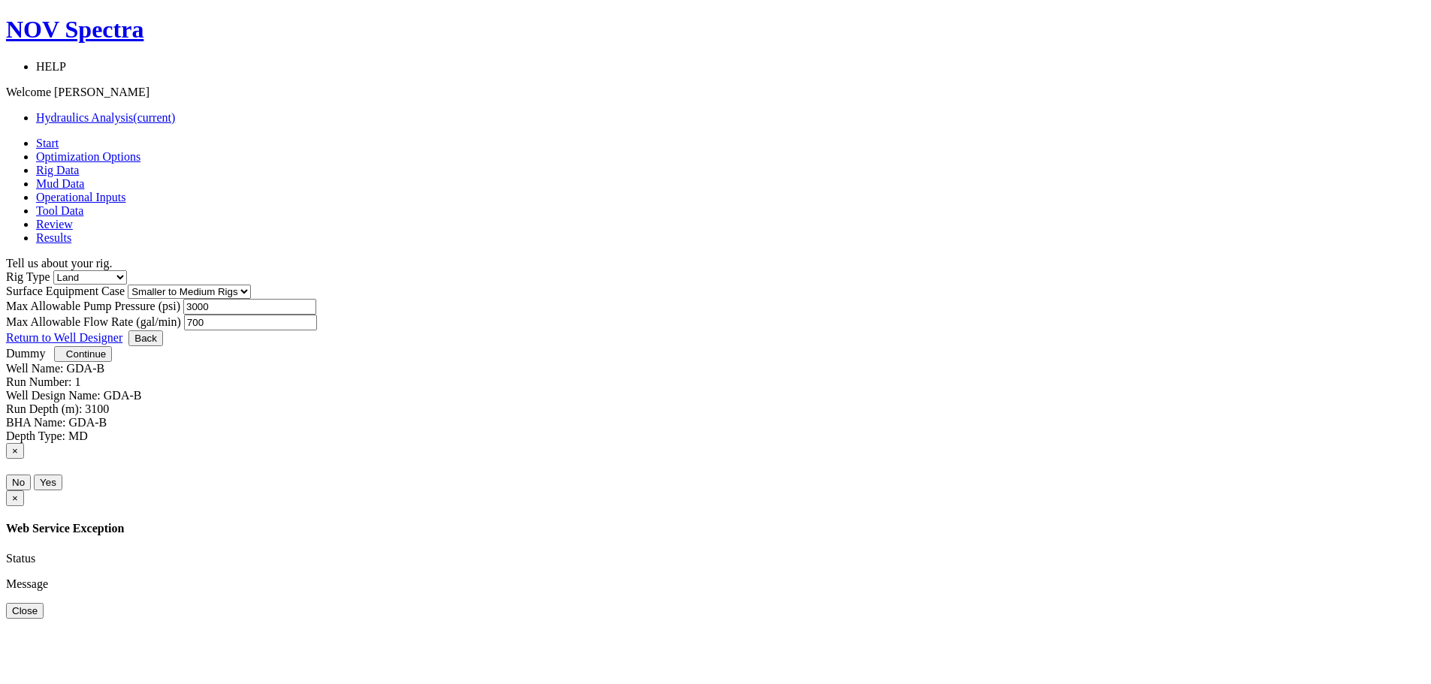
click at [84, 177] on span "Mud Data" at bounding box center [60, 183] width 48 height 13
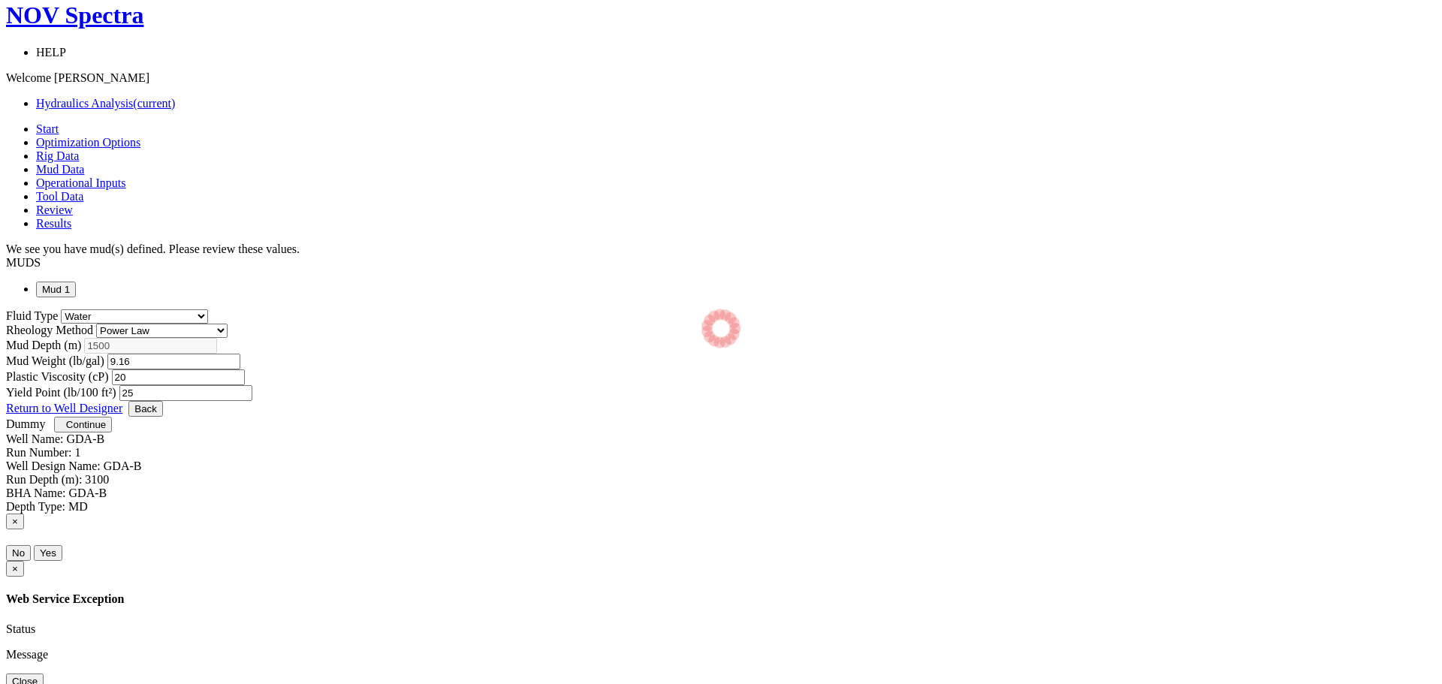
select select "14"
click at [228, 324] on select "[PERSON_NAME] Plastic [PERSON_NAME] Newtonian Power Law" at bounding box center [161, 331] width 131 height 14
select select "1"
click at [228, 324] on select "[PERSON_NAME] Plastic [PERSON_NAME] Newtonian Power Law" at bounding box center [161, 331] width 131 height 14
click at [73, 204] on span "Review" at bounding box center [54, 210] width 37 height 13
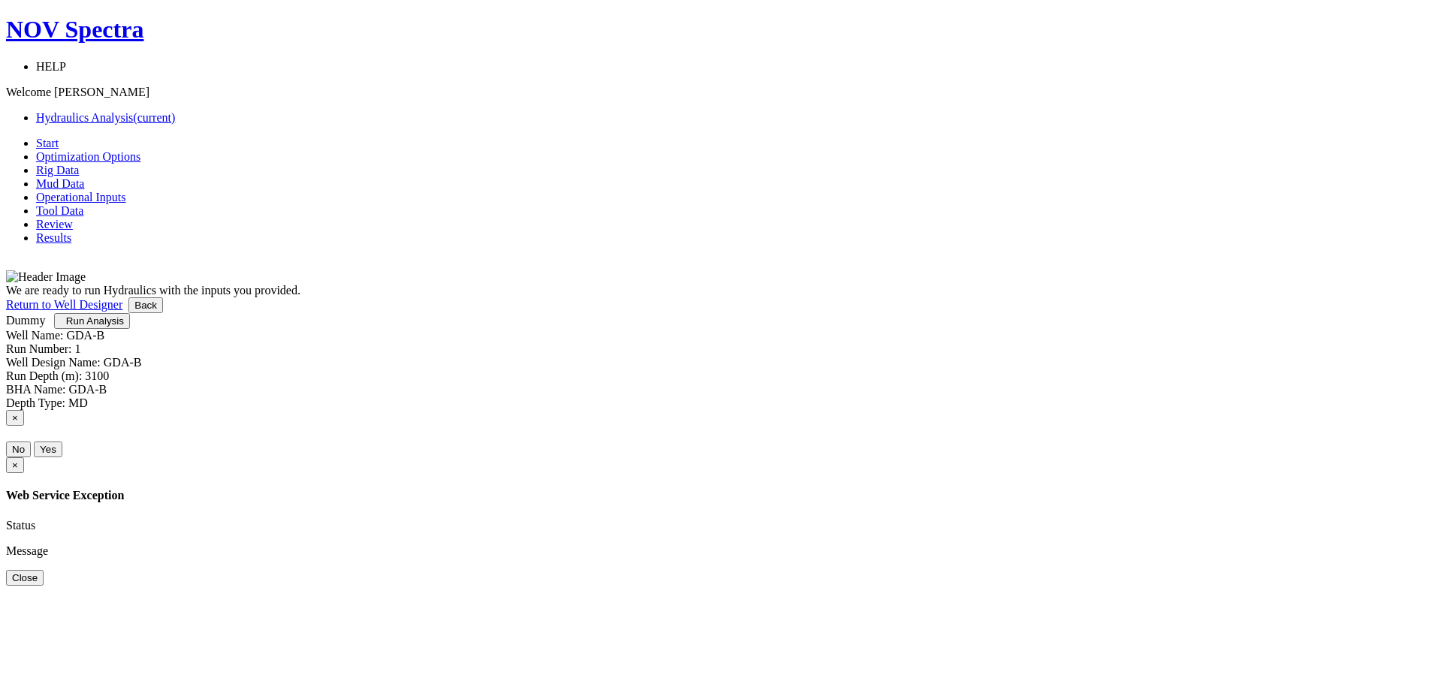
click at [124, 327] on span "Run Analysis" at bounding box center [95, 320] width 58 height 11
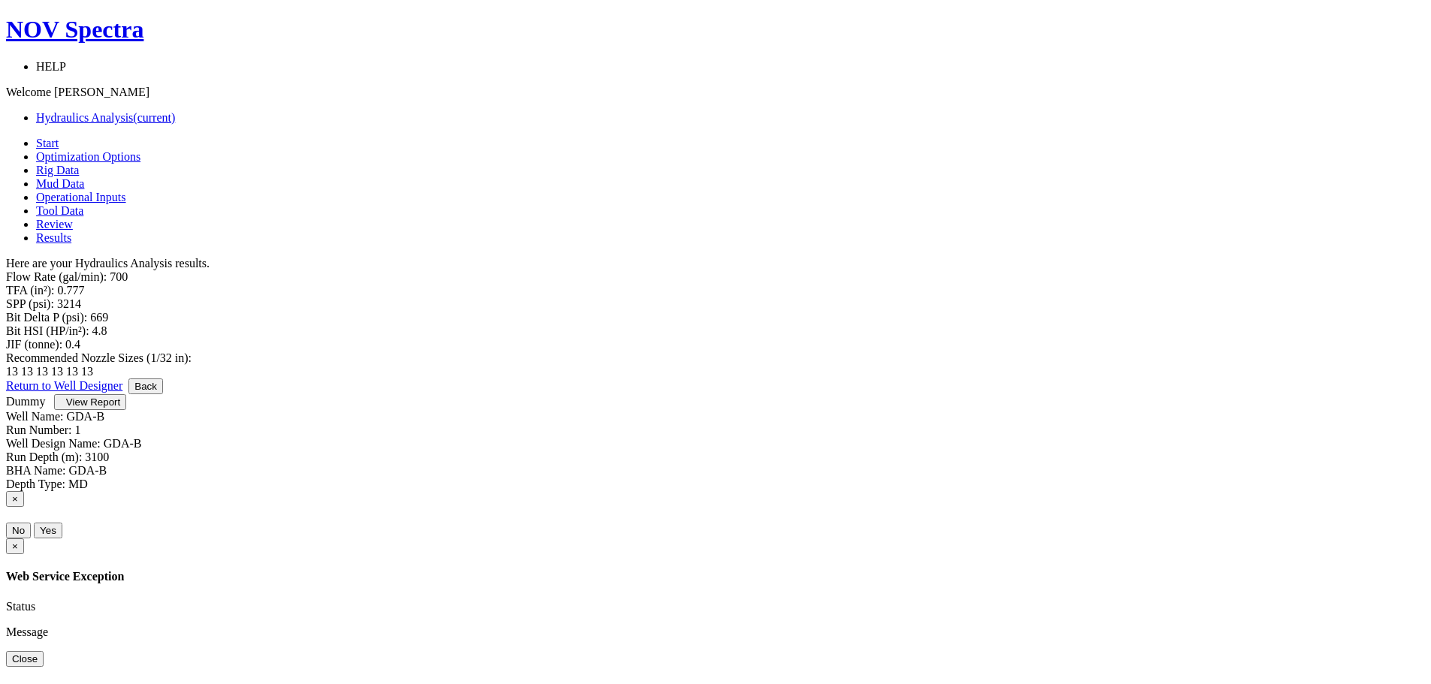
click at [84, 177] on span "Mud Data" at bounding box center [60, 183] width 48 height 13
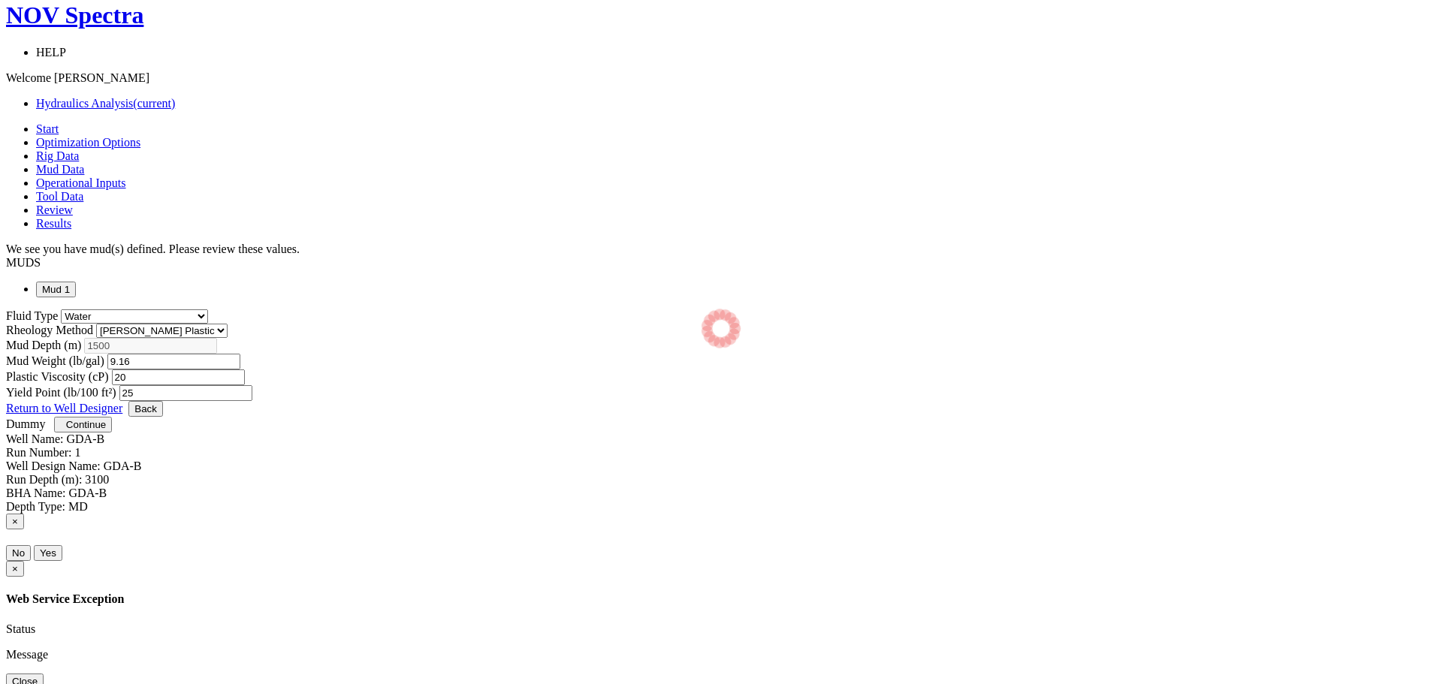
select select "14"
click at [228, 324] on select "[PERSON_NAME] Plastic [PERSON_NAME] Newtonian Power Law" at bounding box center [161, 331] width 131 height 14
select select "3"
click at [228, 324] on select "[PERSON_NAME] Plastic [PERSON_NAME] Newtonian Power Law" at bounding box center [161, 331] width 131 height 14
click at [106, 430] on span "Continue" at bounding box center [86, 424] width 40 height 11
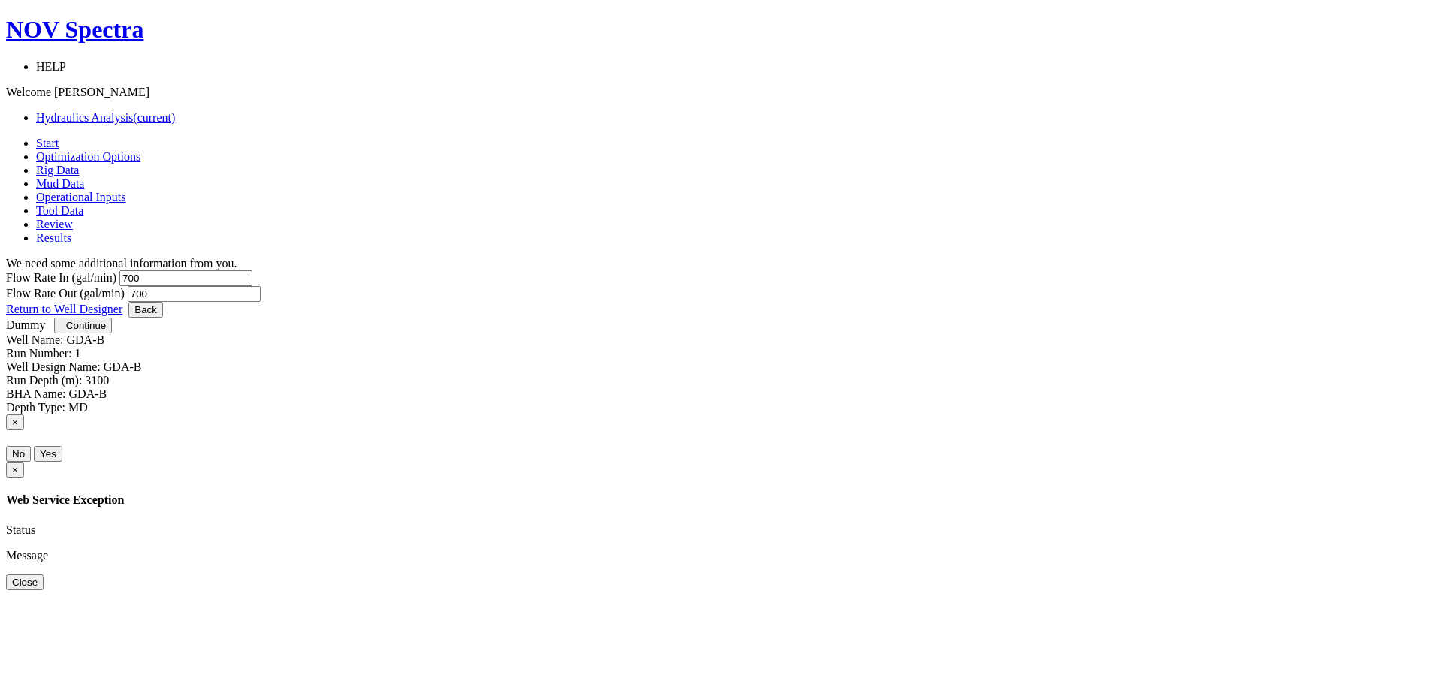
click at [73, 218] on span "Review" at bounding box center [54, 224] width 37 height 13
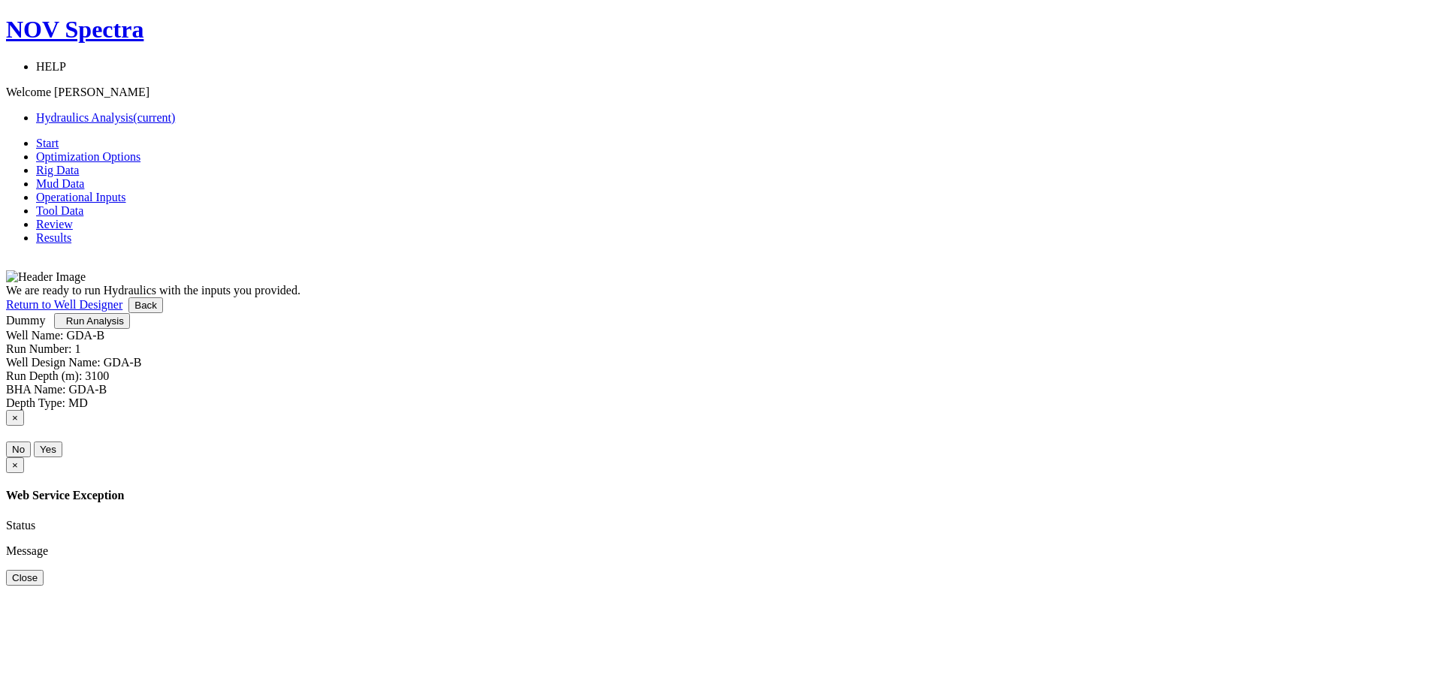
click at [124, 327] on span "Run Analysis" at bounding box center [95, 320] width 58 height 11
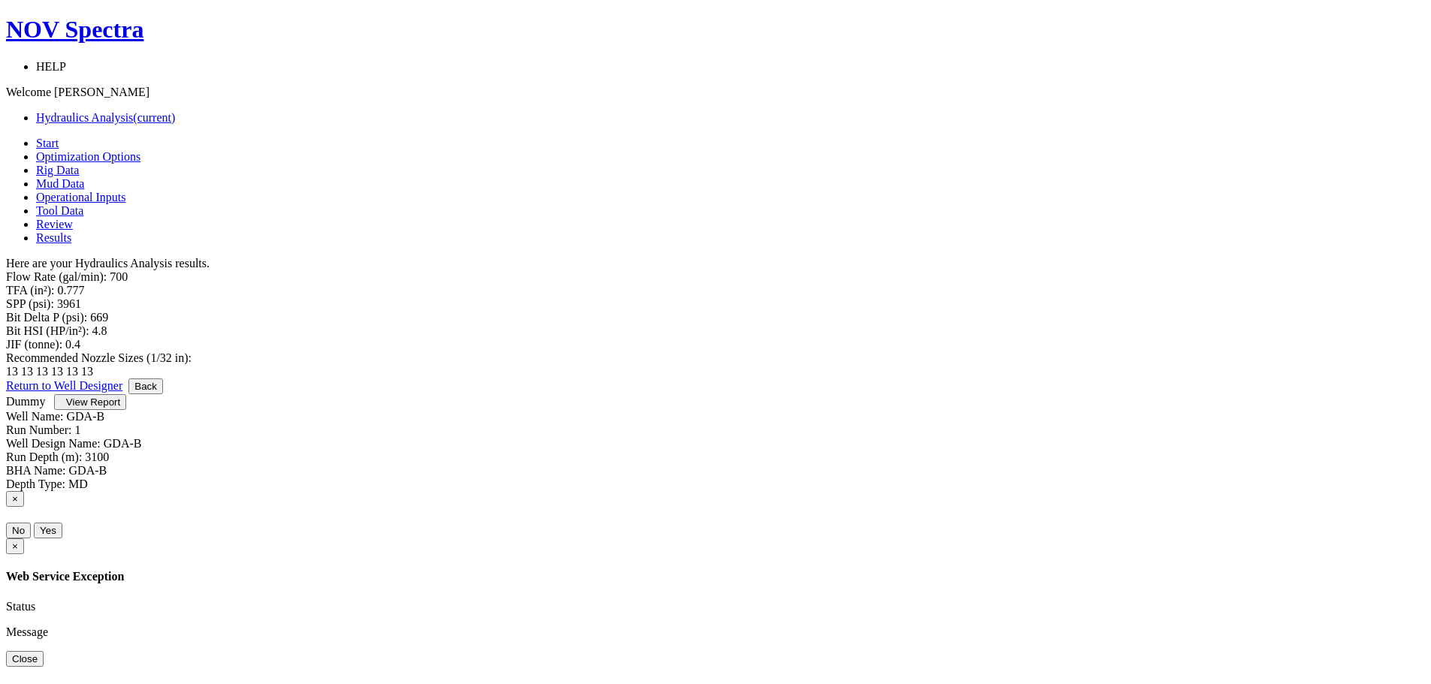
click at [84, 177] on span "Mud Data" at bounding box center [60, 183] width 48 height 13
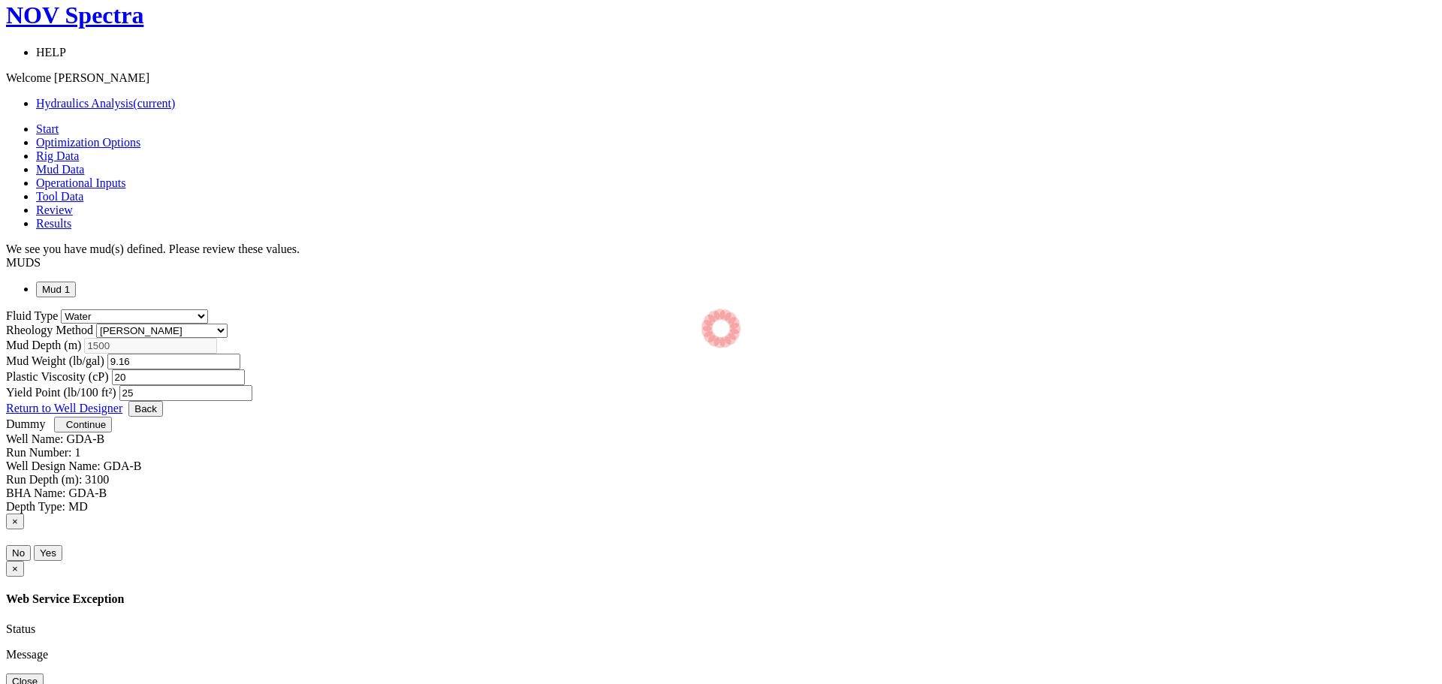
select select "14"
click at [228, 324] on select "[PERSON_NAME] Plastic [PERSON_NAME] Newtonian Power Law" at bounding box center [161, 331] width 131 height 14
select select "2"
click at [228, 324] on select "[PERSON_NAME] Plastic [PERSON_NAME] Newtonian Power Law" at bounding box center [161, 331] width 131 height 14
click at [73, 204] on span "Review" at bounding box center [54, 210] width 37 height 13
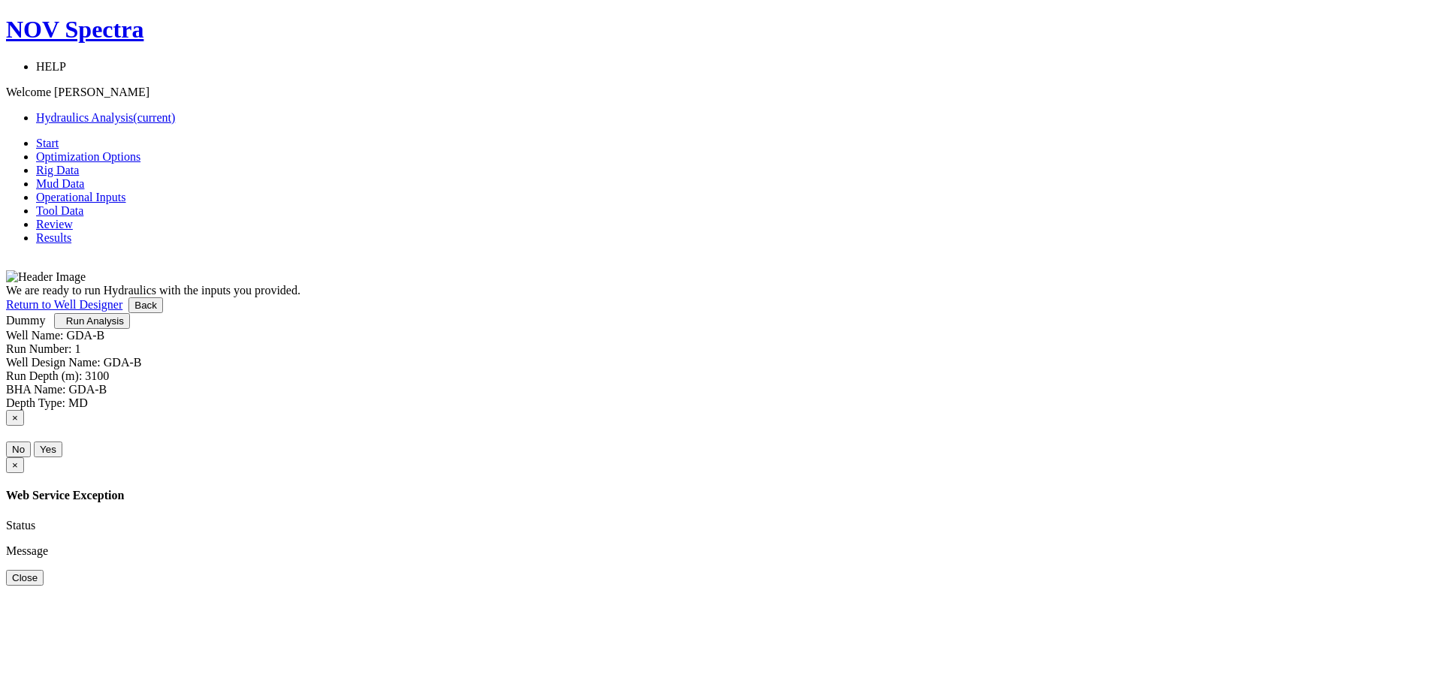
click at [124, 327] on span "Run Analysis" at bounding box center [95, 320] width 58 height 11
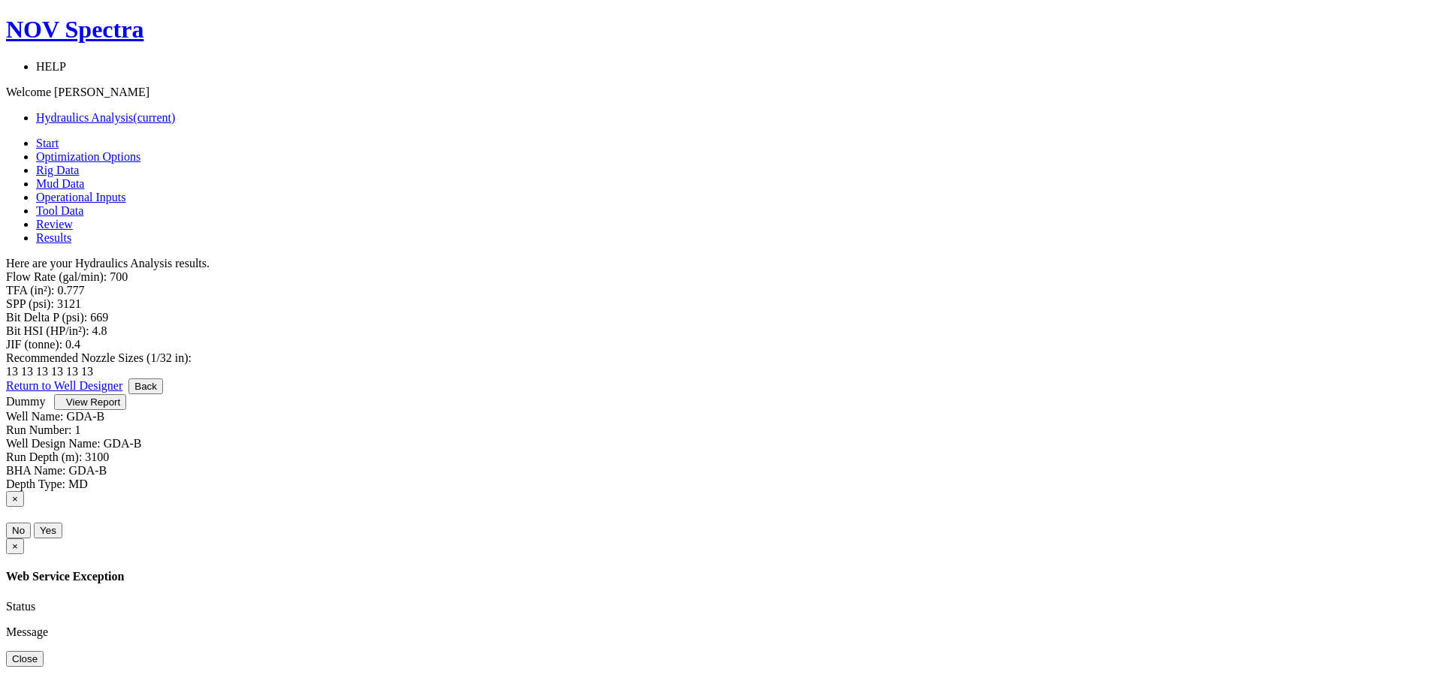
click at [126, 191] on span "Operational Inputs" at bounding box center [81, 197] width 90 height 13
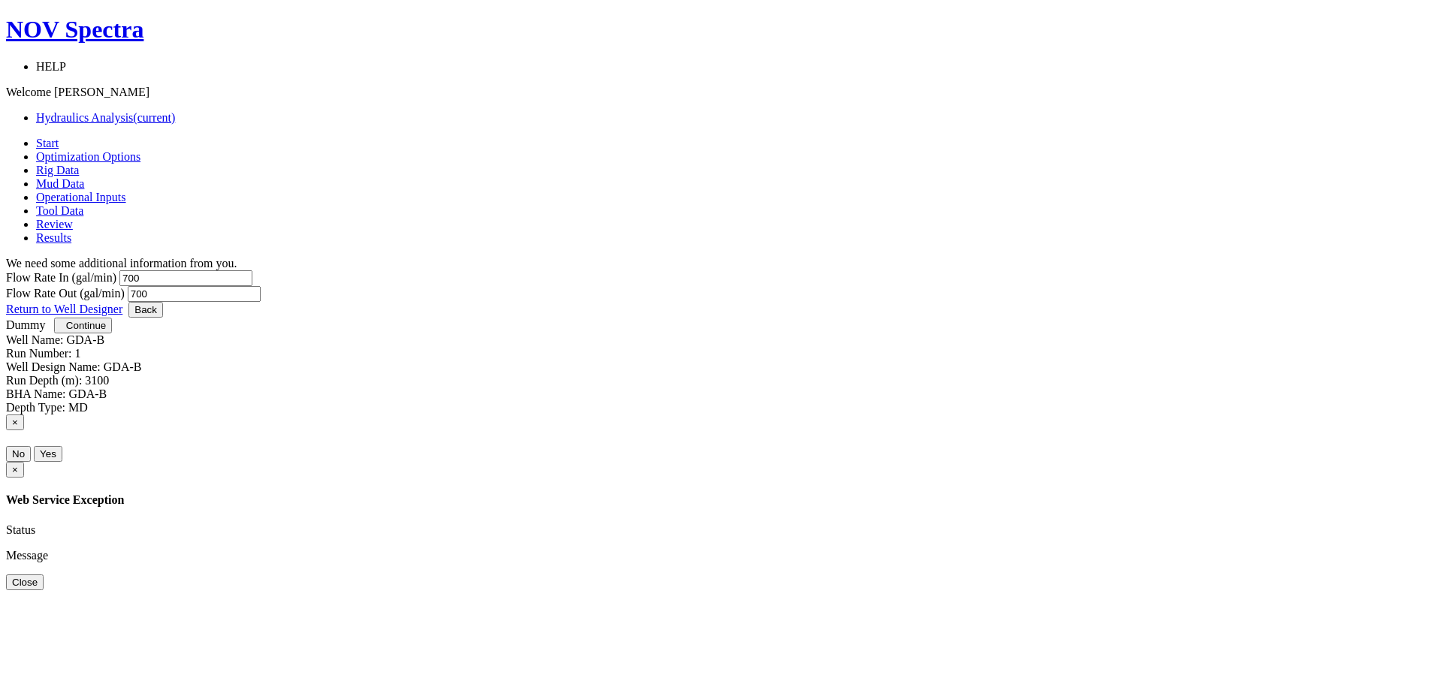
click at [84, 177] on span "Mud Data" at bounding box center [60, 183] width 48 height 13
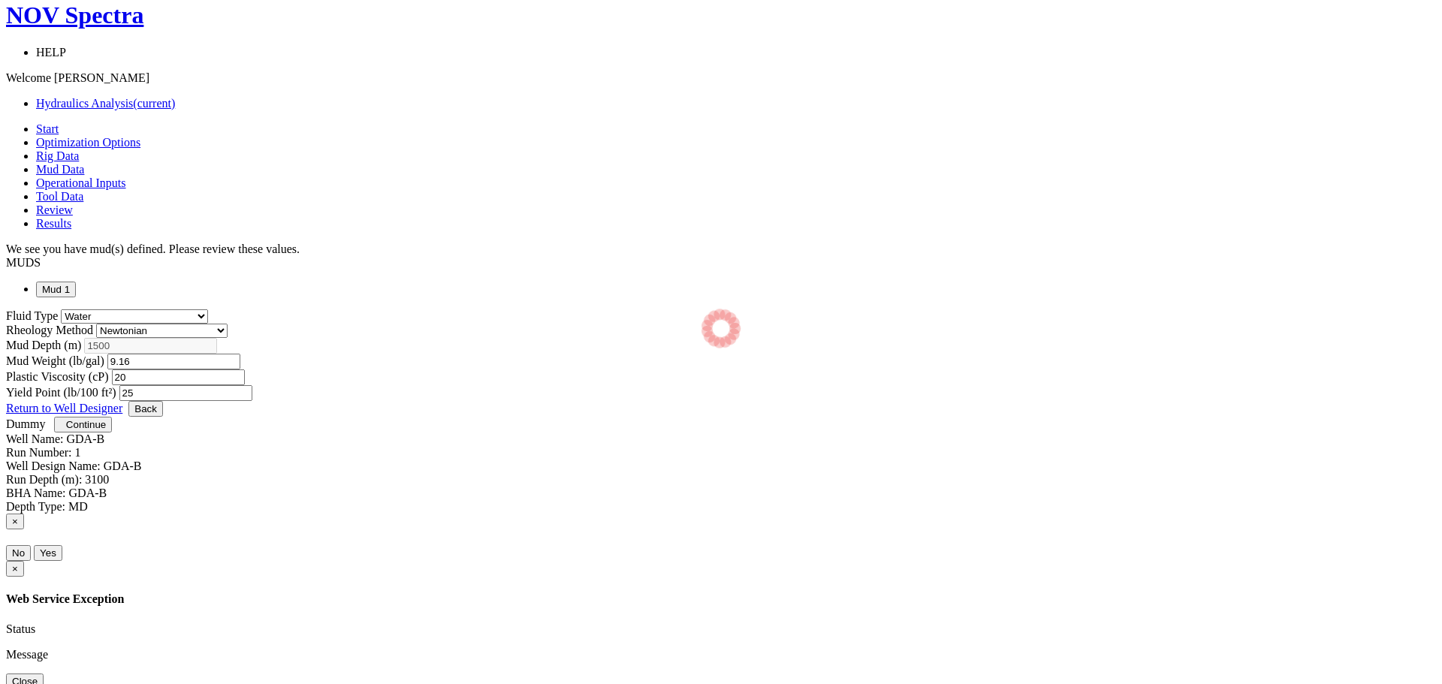
select select "14"
click at [228, 324] on select "[PERSON_NAME] Plastic [PERSON_NAME] Newtonian Power Law" at bounding box center [161, 331] width 131 height 14
select select "4"
click at [228, 324] on select "[PERSON_NAME] Plastic [PERSON_NAME] Newtonian Power Law" at bounding box center [161, 331] width 131 height 14
click at [73, 204] on span "Review" at bounding box center [54, 210] width 37 height 13
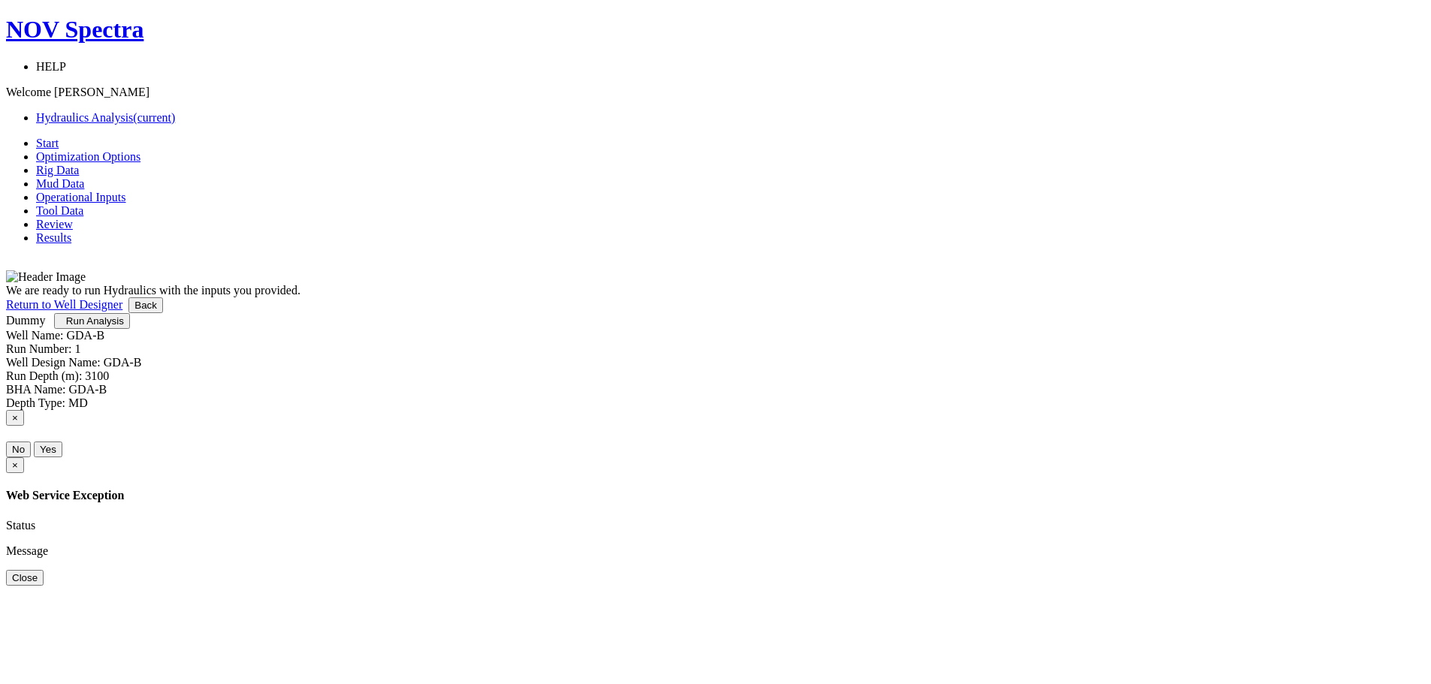
click at [124, 327] on span "Run Analysis" at bounding box center [95, 320] width 58 height 11
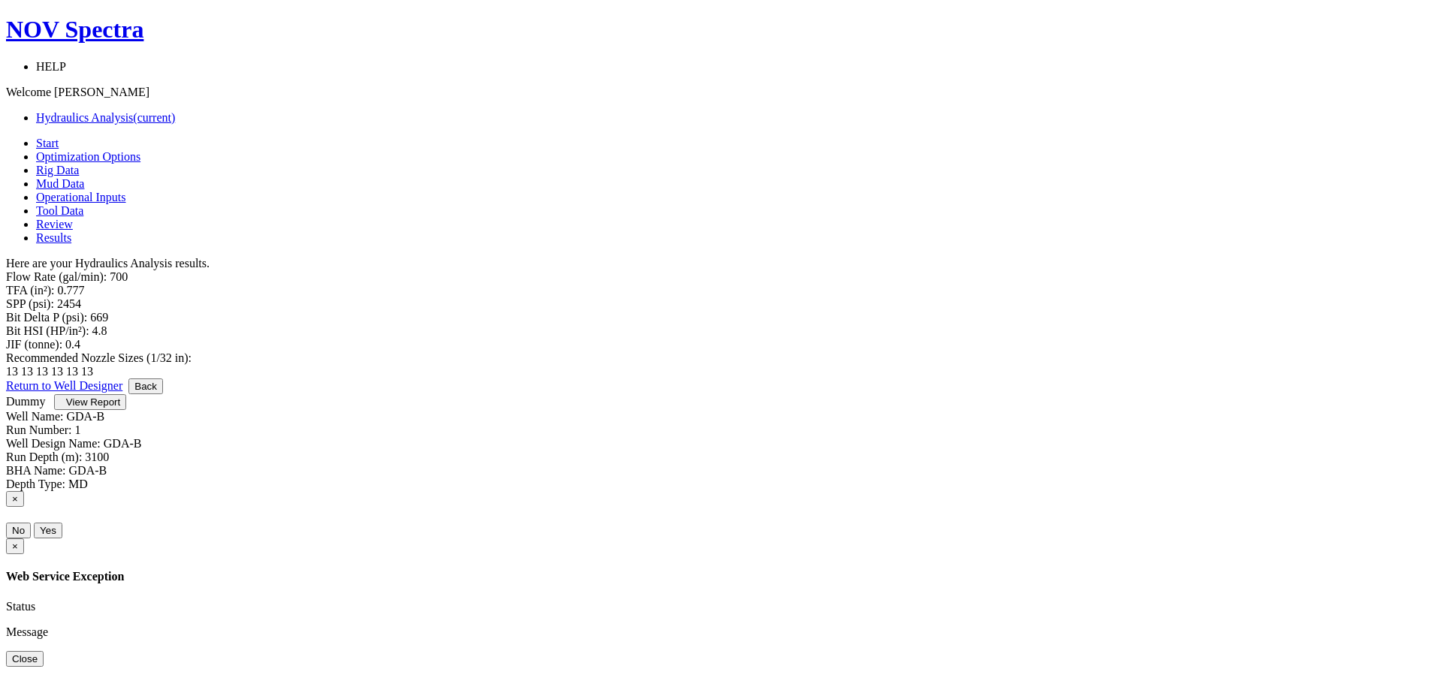
click at [126, 191] on span "Operational Inputs" at bounding box center [81, 197] width 90 height 13
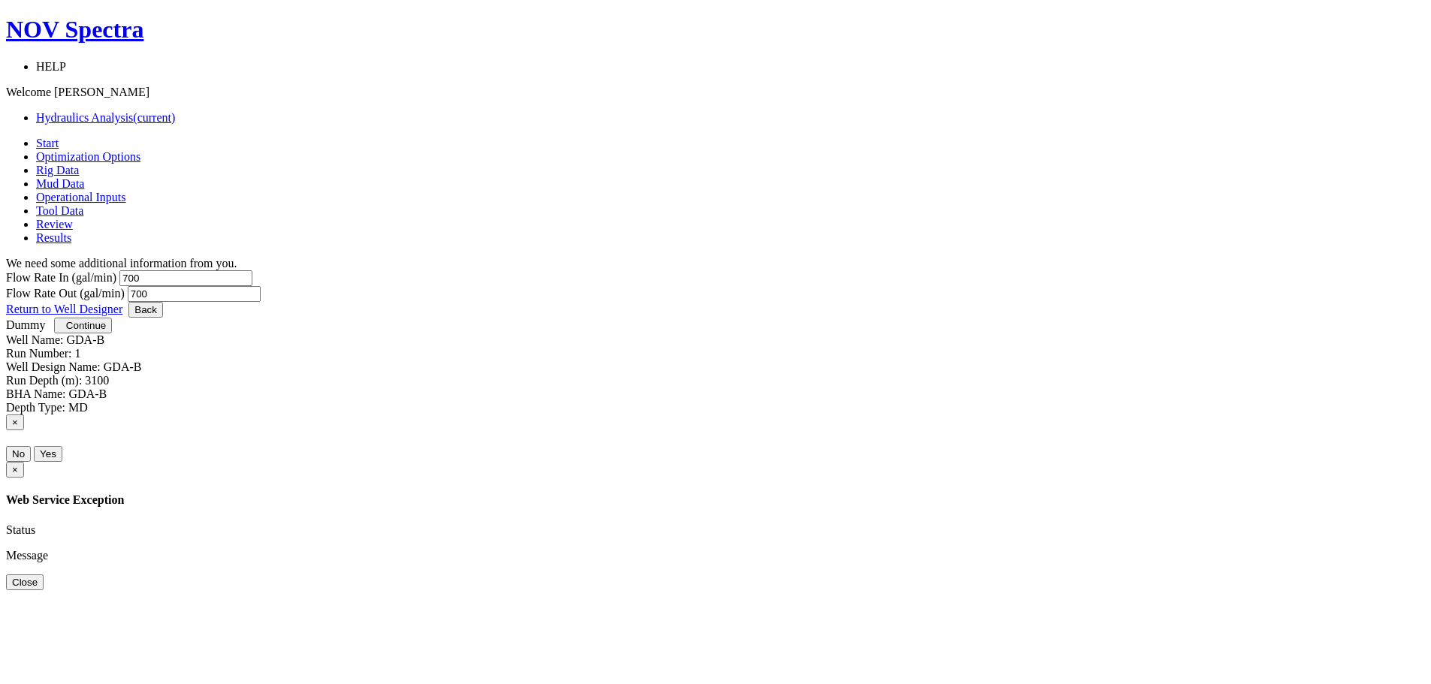
click at [84, 177] on span "Mud Data" at bounding box center [60, 183] width 48 height 13
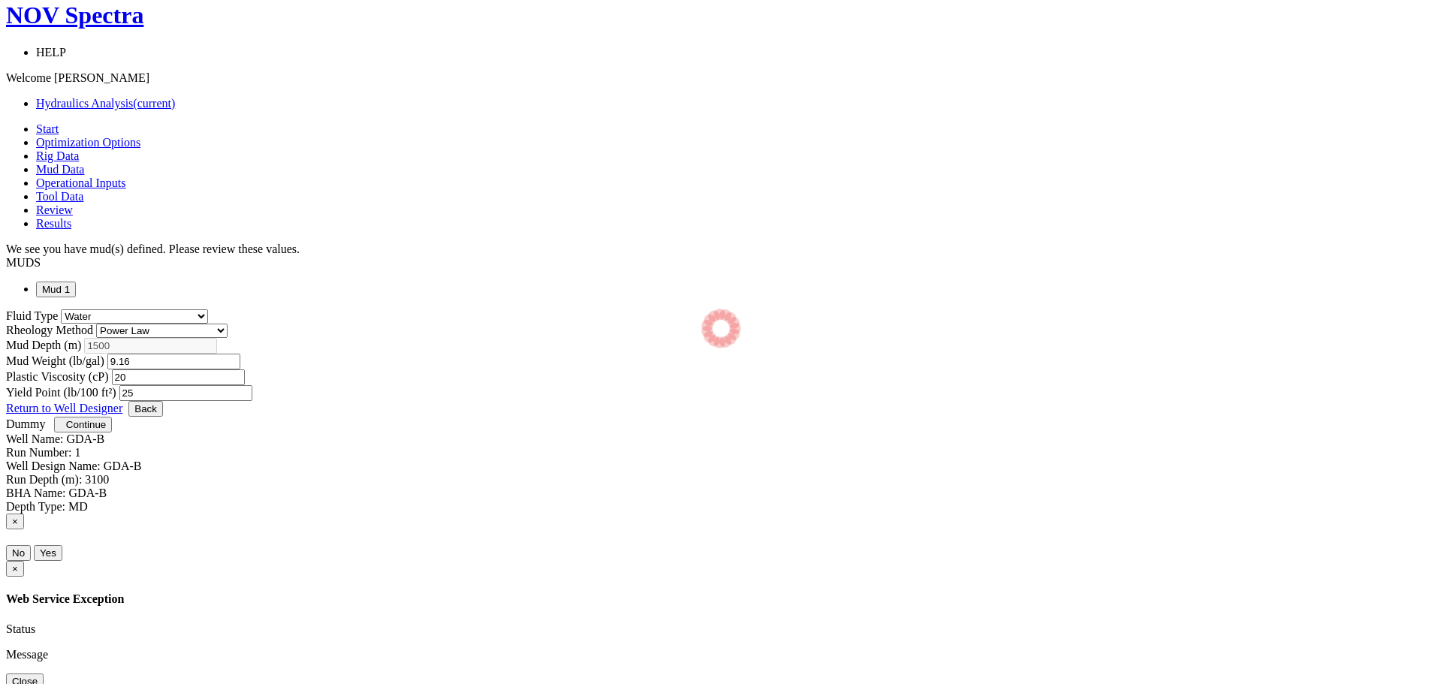
select select "14"
click at [228, 324] on select "[PERSON_NAME] Plastic [PERSON_NAME] Newtonian Power Law" at bounding box center [161, 331] width 131 height 14
select select "1"
click at [228, 324] on select "[PERSON_NAME] Plastic [PERSON_NAME] Newtonian Power Law" at bounding box center [161, 331] width 131 height 14
click at [73, 204] on span "Review" at bounding box center [54, 210] width 37 height 13
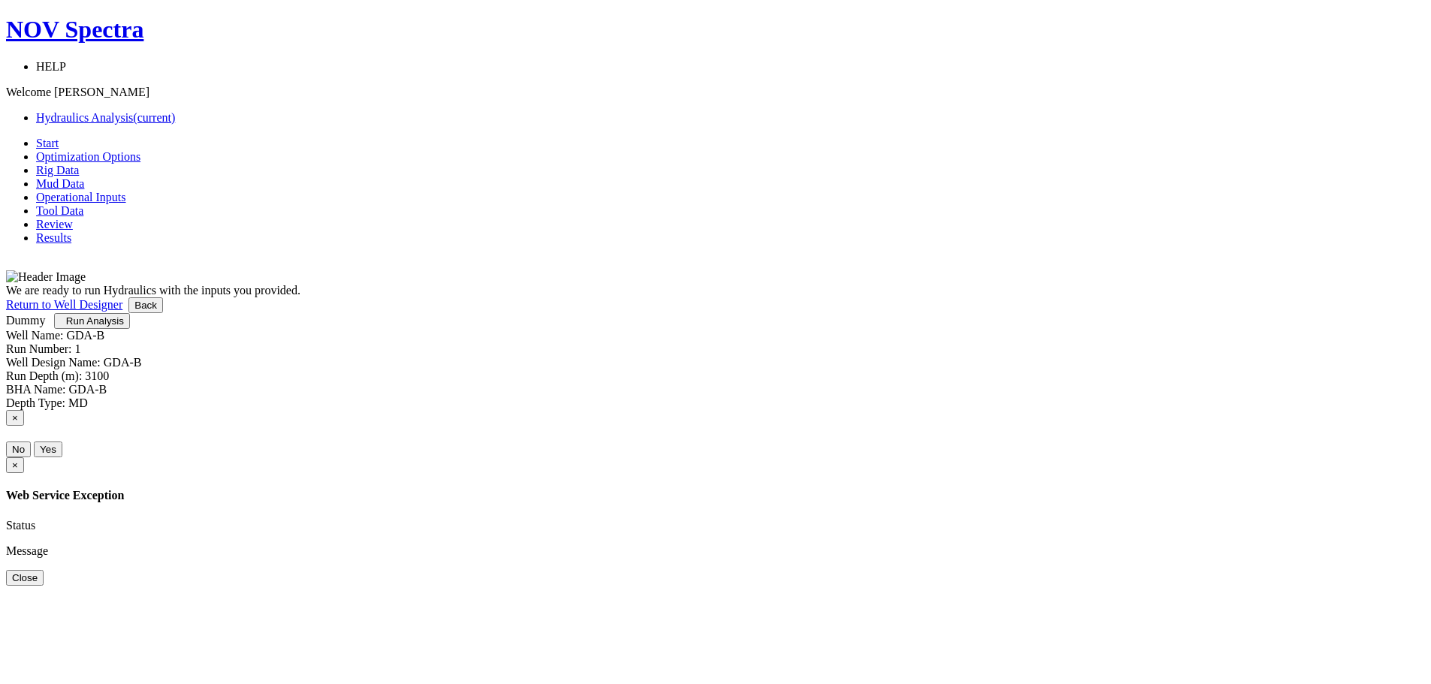
click at [124, 327] on span "Run Analysis" at bounding box center [95, 320] width 58 height 11
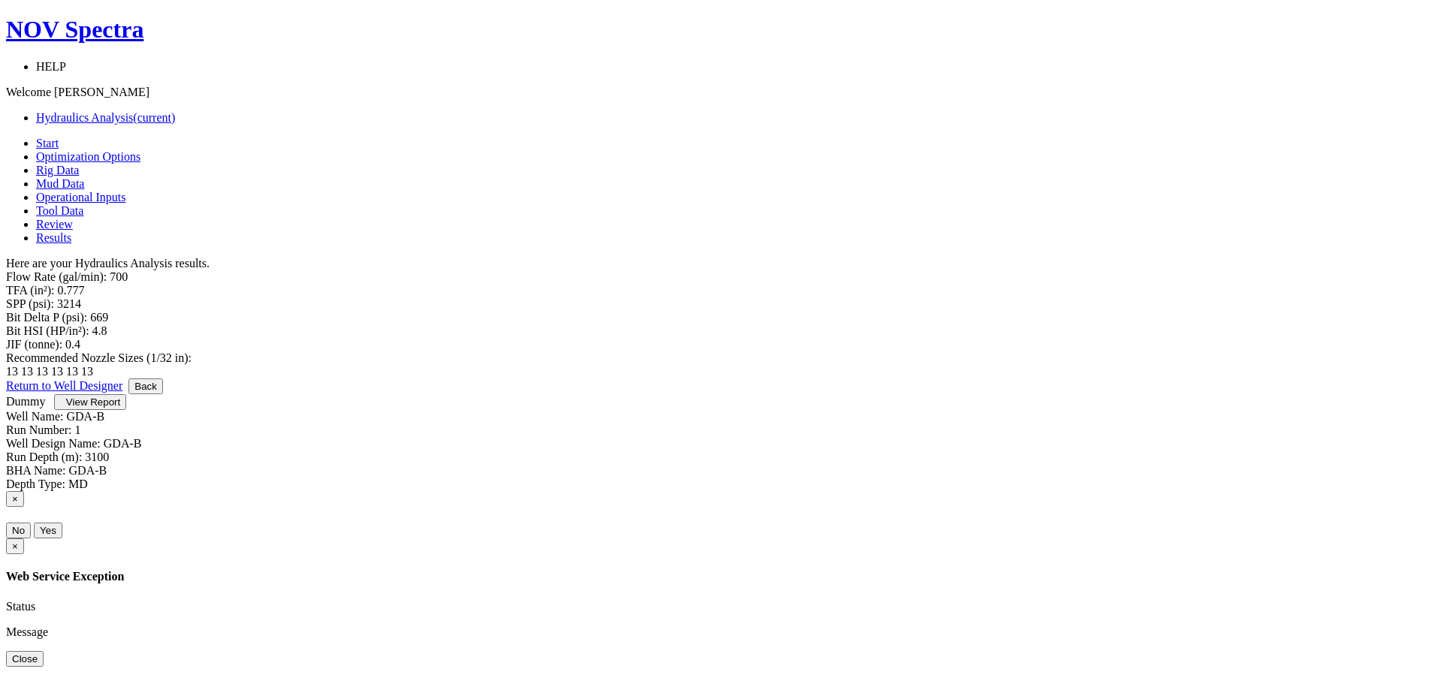
click at [120, 408] on span "View Report" at bounding box center [93, 402] width 54 height 11
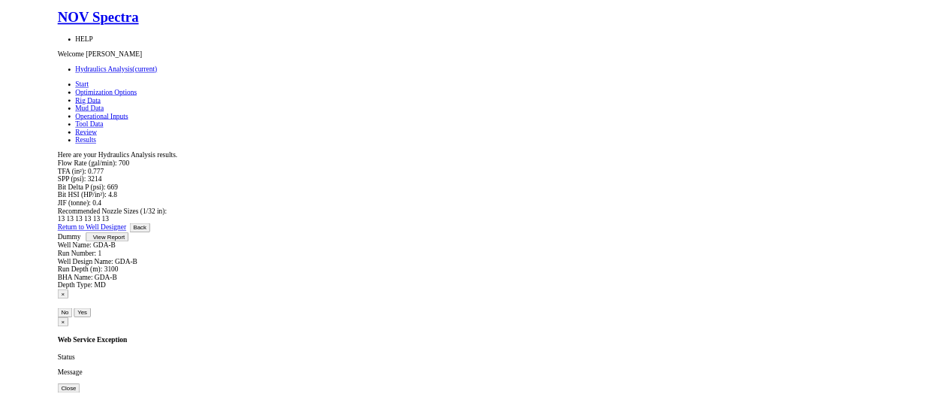
scroll to position [14, 0]
